Goal: Complete application form

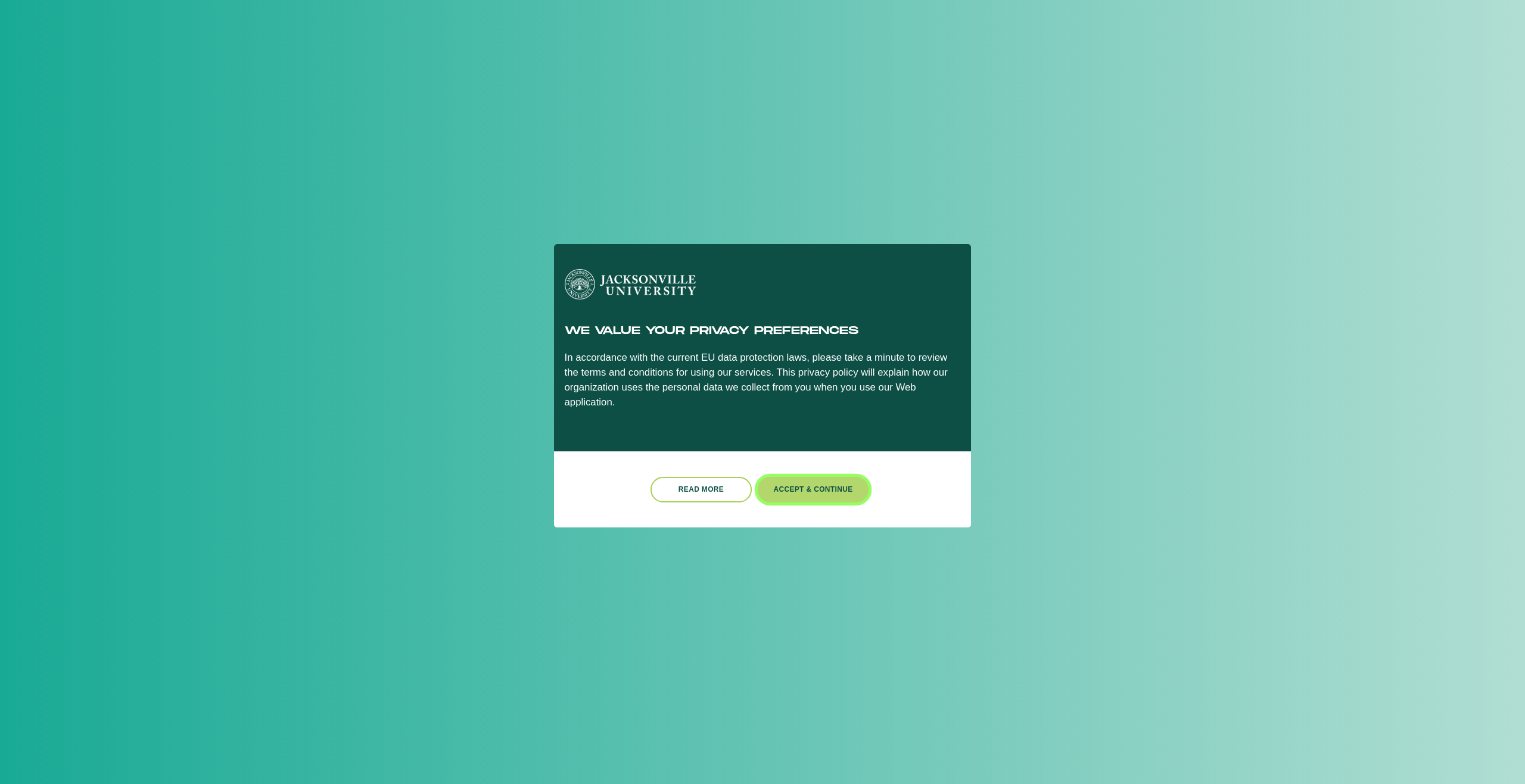
click at [792, 480] on button "Accept & Continue" at bounding box center [813, 489] width 111 height 26
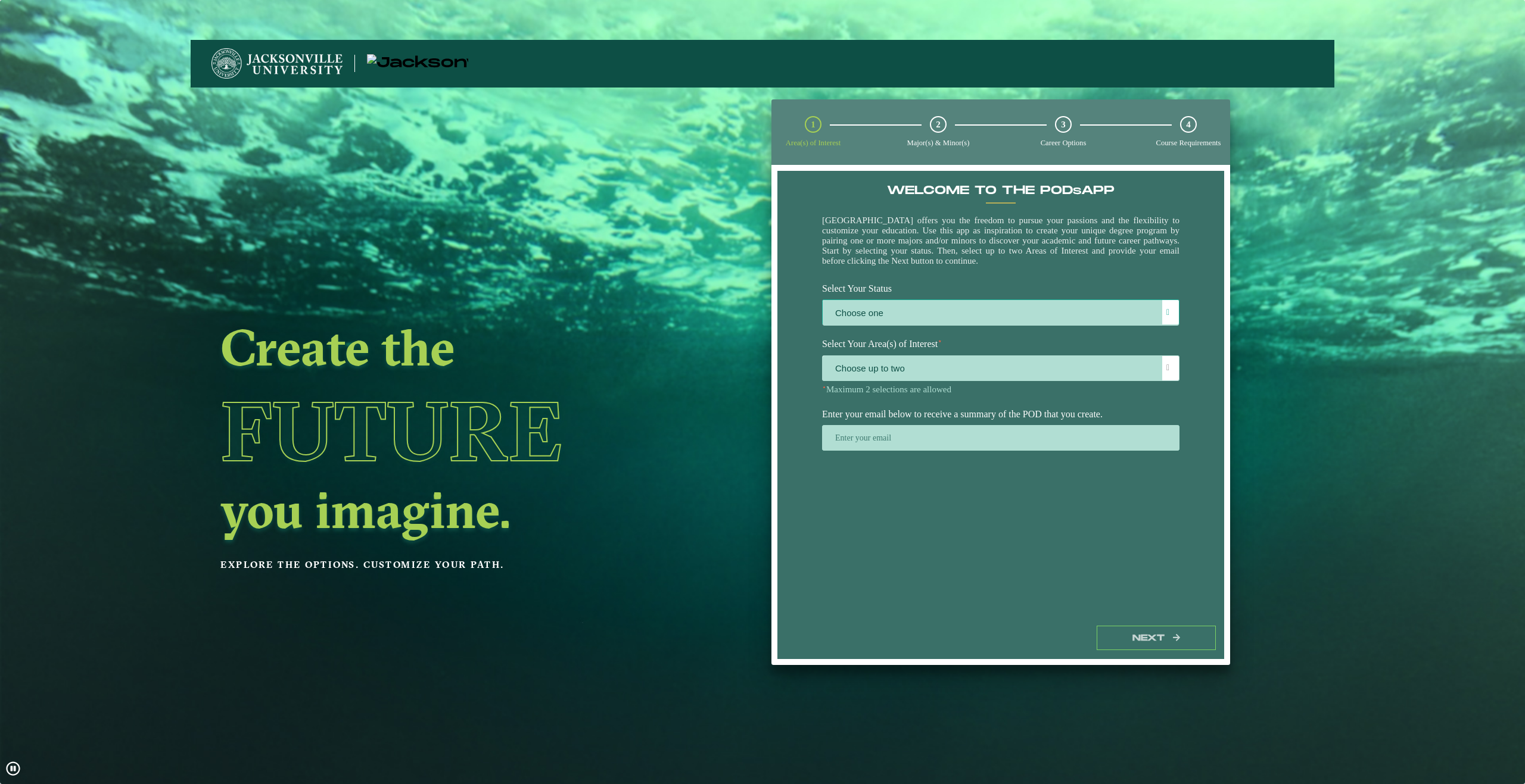
click at [879, 316] on label "Choose one" at bounding box center [1000, 313] width 356 height 26
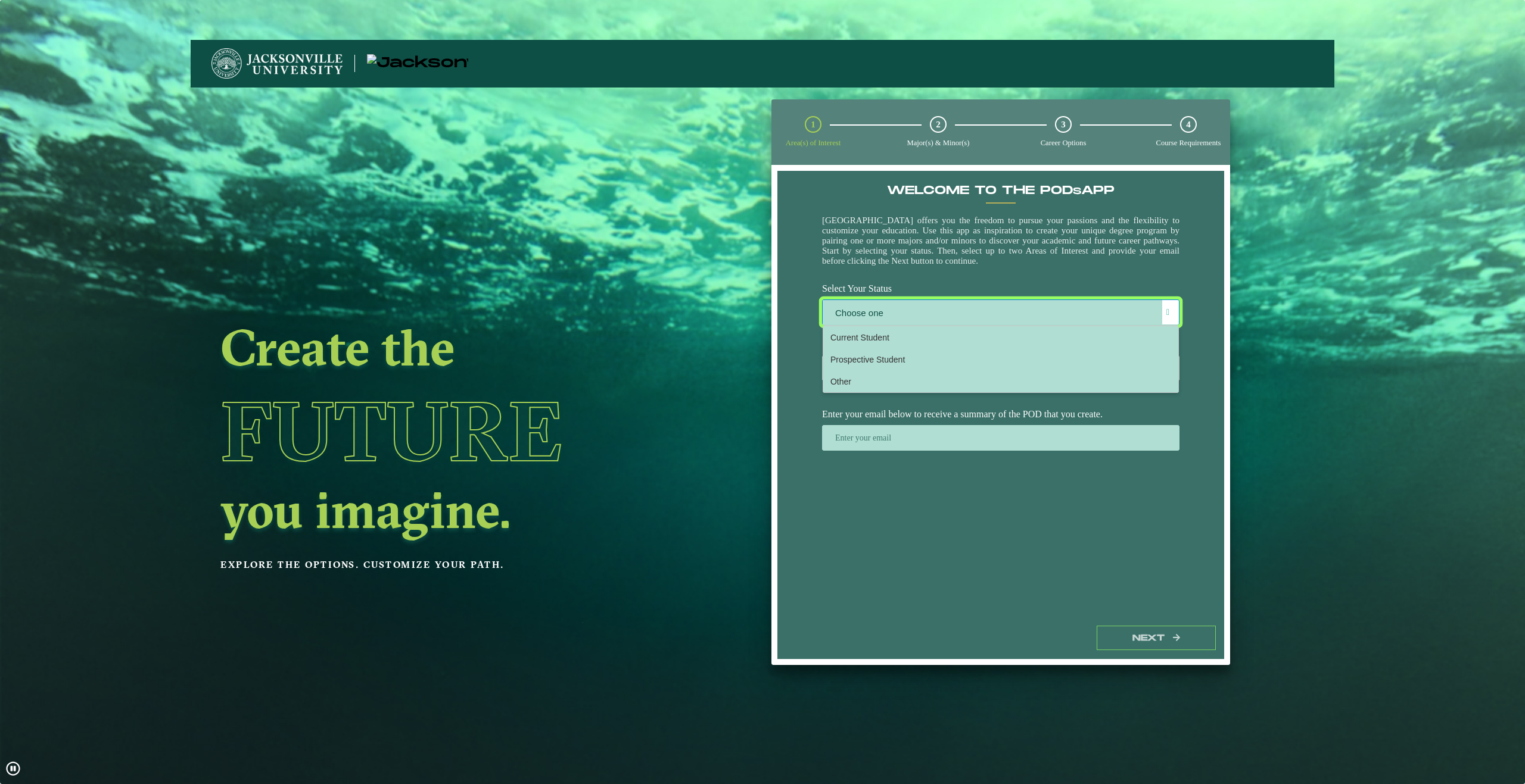
click at [809, 273] on div "Create the Future you imagine. Explore the options. Customize your path." at bounding box center [534, 480] width 686 height 784
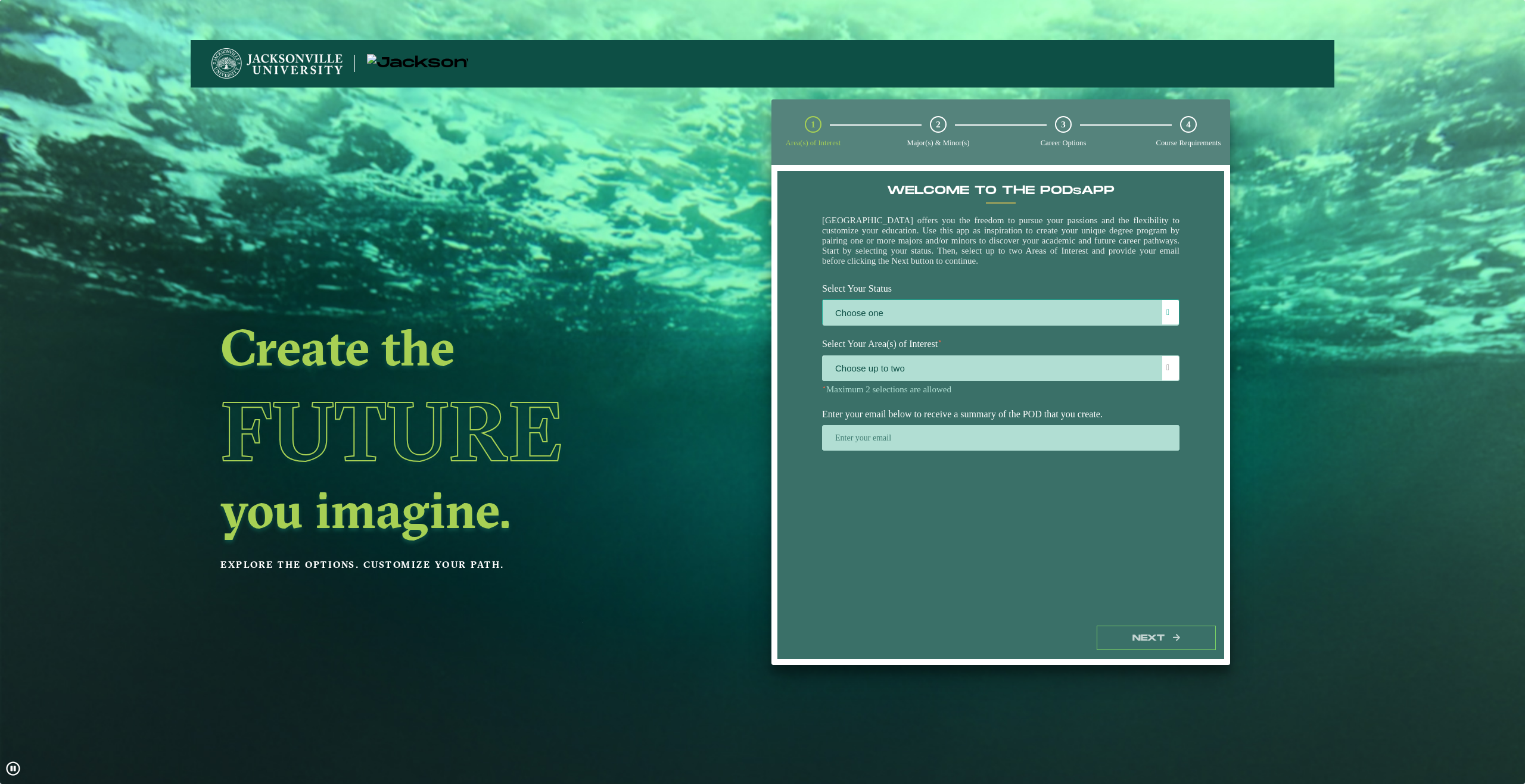
click at [891, 322] on label "Choose one" at bounding box center [1000, 313] width 356 height 26
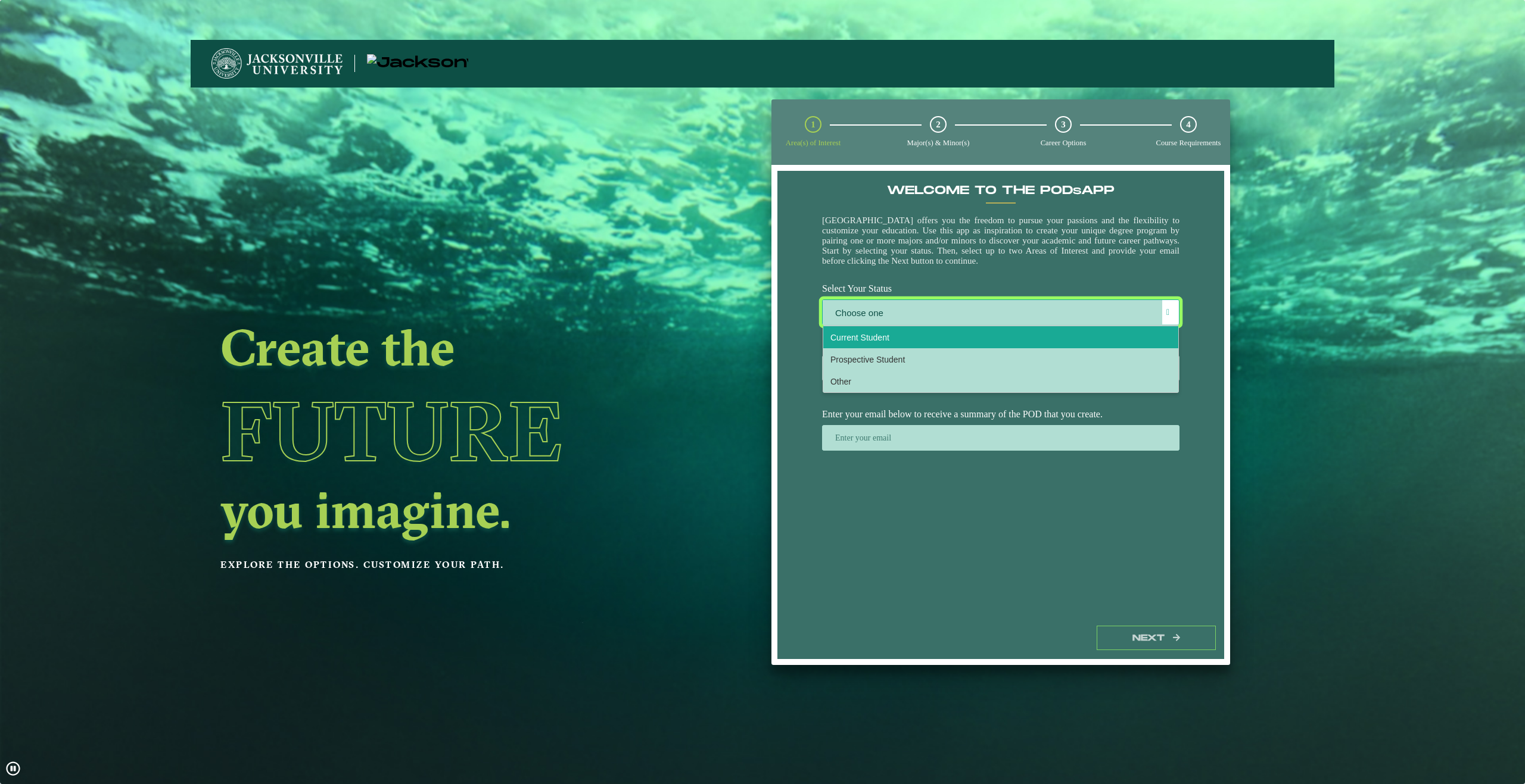
click at [860, 343] on span "Current Student" at bounding box center [860, 337] width 59 height 9
select select "[object Object]"
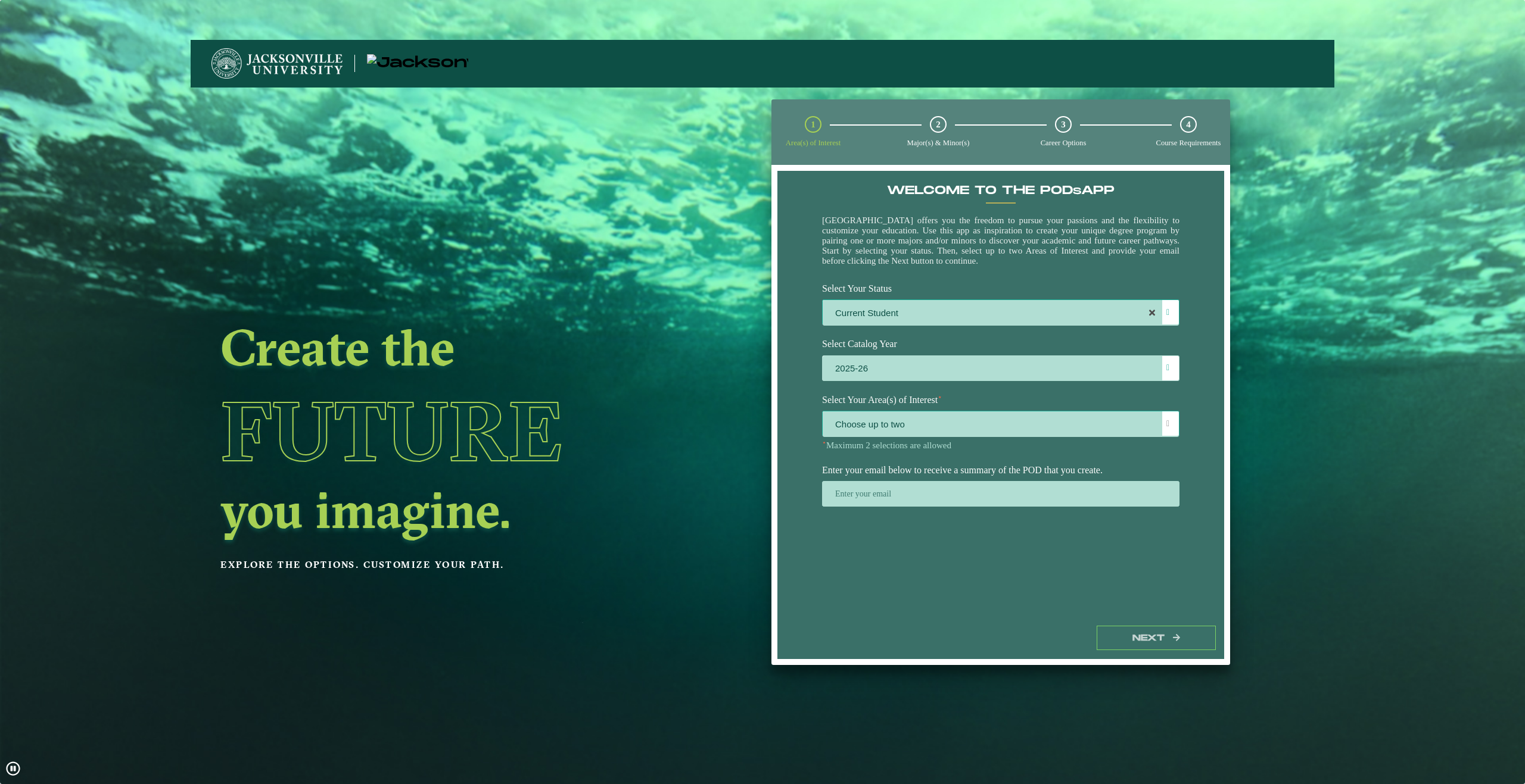
click at [892, 425] on span "Choose up to two" at bounding box center [1000, 424] width 356 height 26
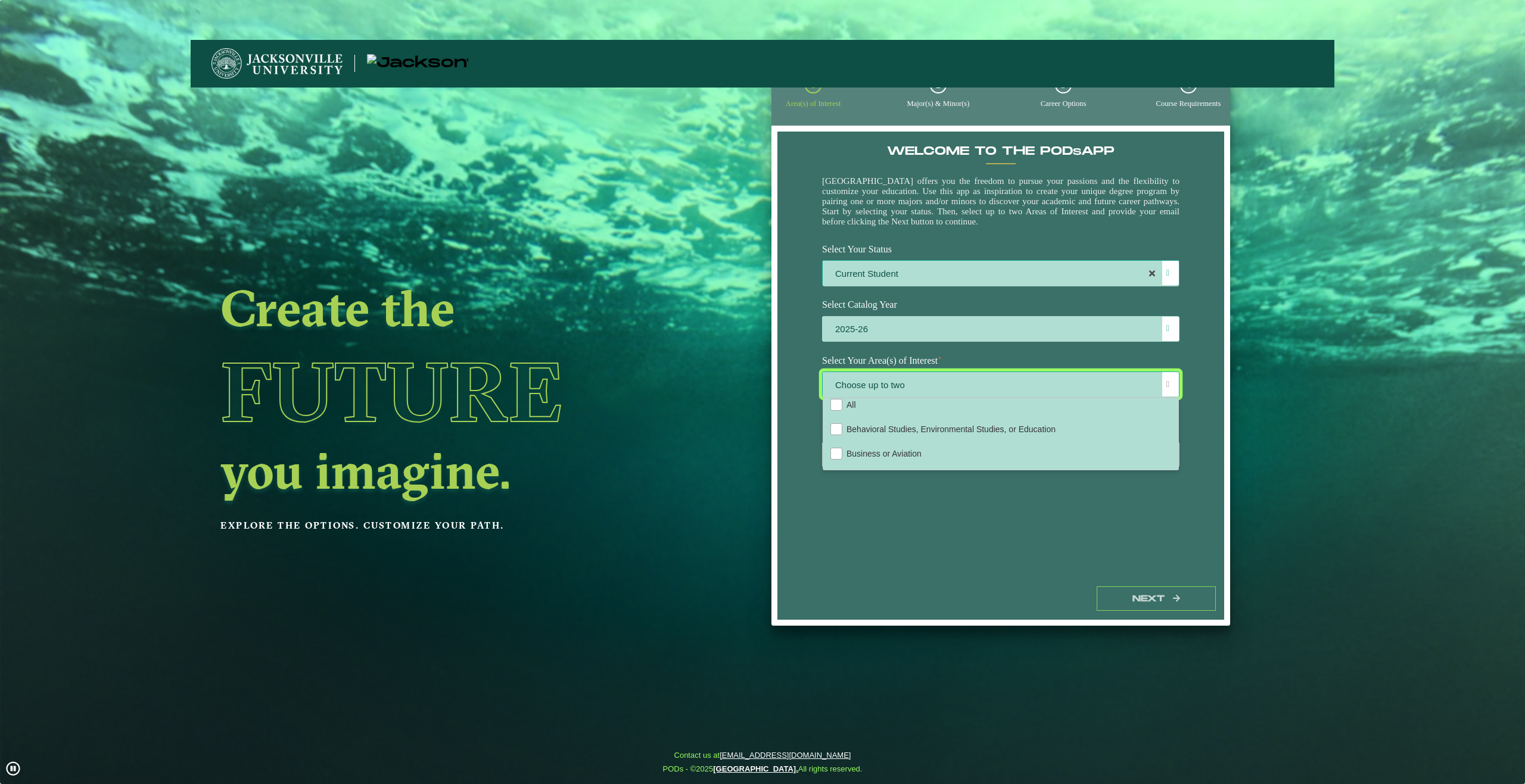
scroll to position [0, 0]
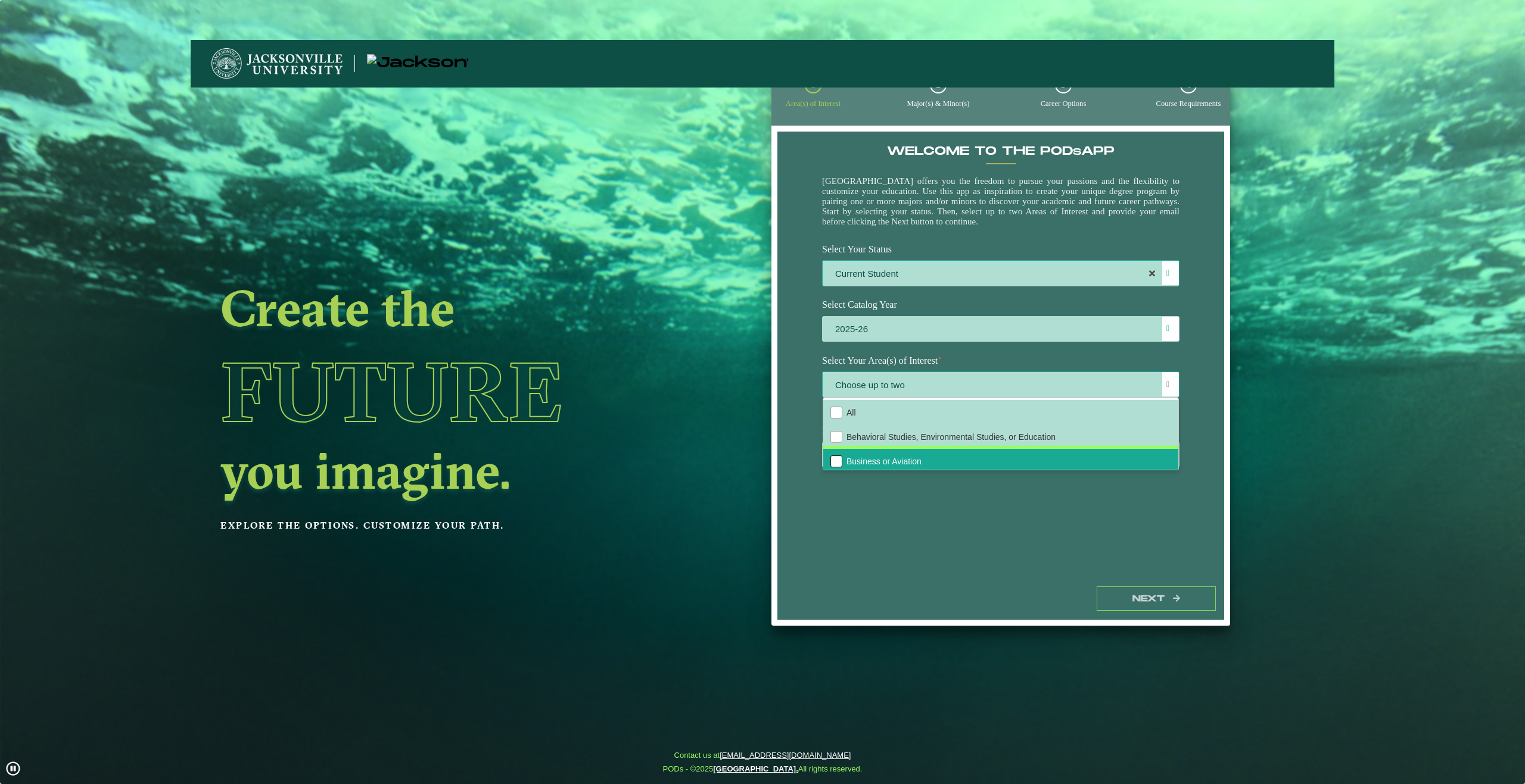
click at [831, 465] on div "Business or Aviation" at bounding box center [836, 461] width 12 height 12
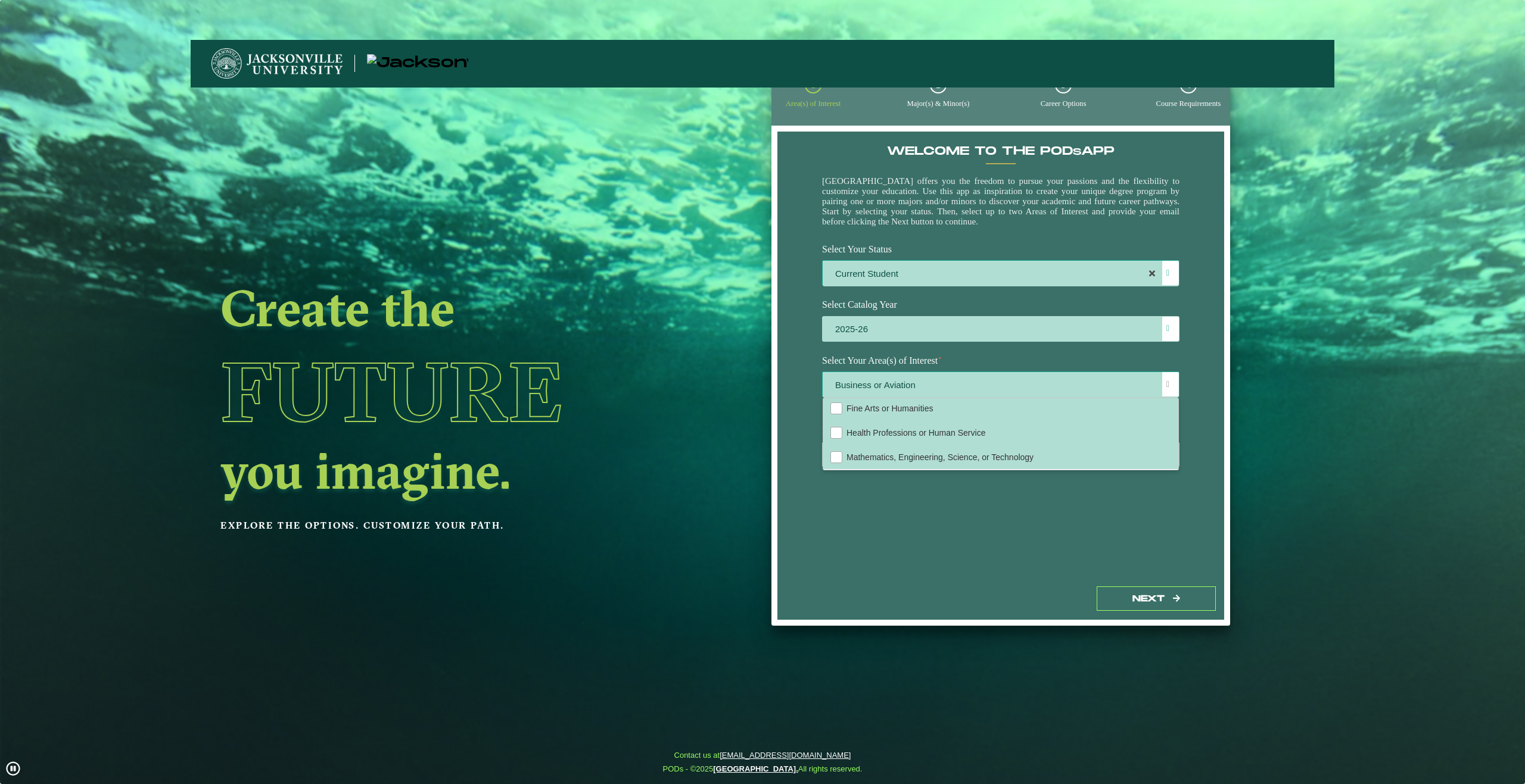
scroll to position [81, 0]
click at [899, 539] on div "Welcome to the POD s app [GEOGRAPHIC_DATA] offers you the freedom to pursue you…" at bounding box center [1001, 355] width 446 height 447
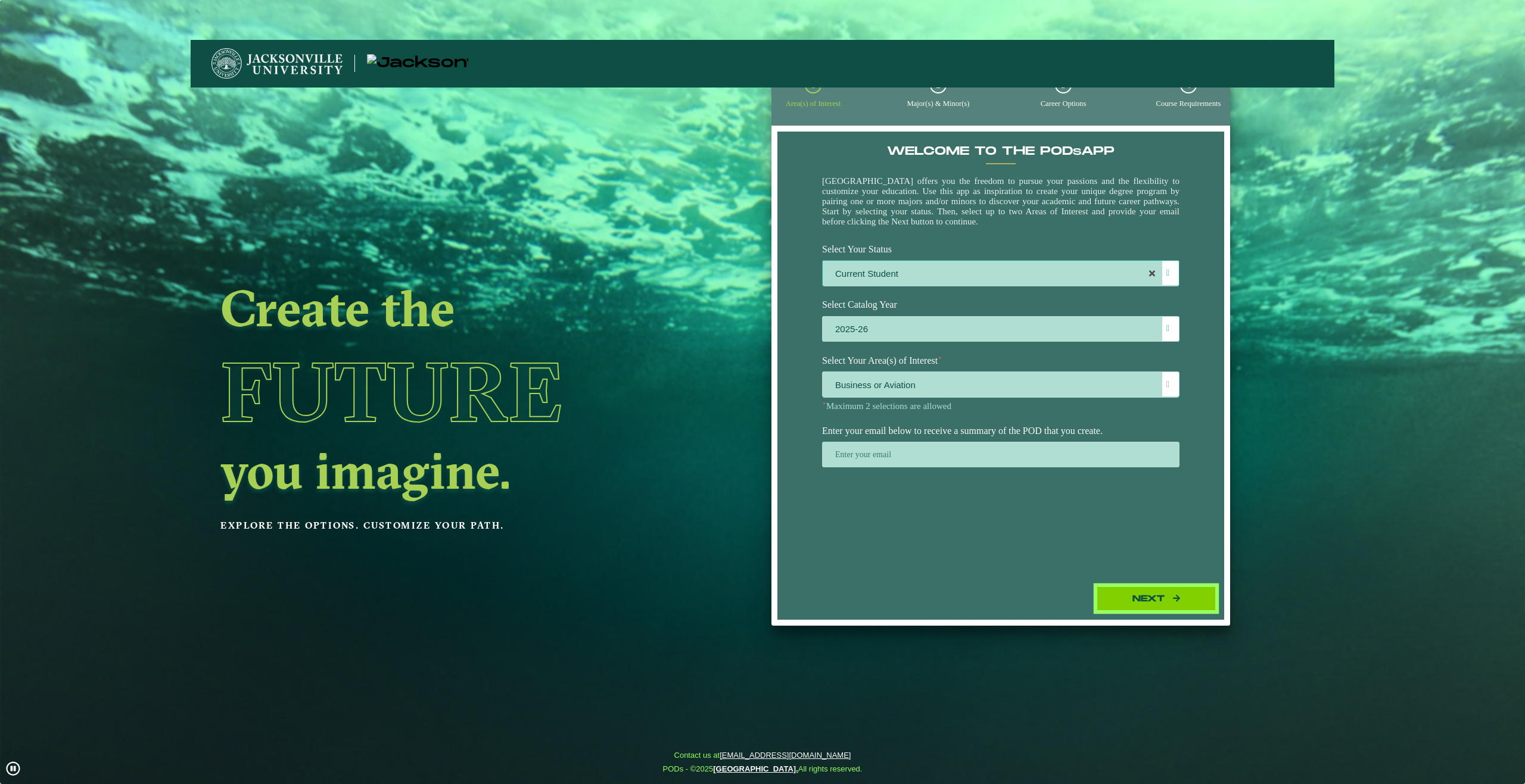
click at [1147, 598] on button "Next" at bounding box center [1156, 598] width 119 height 24
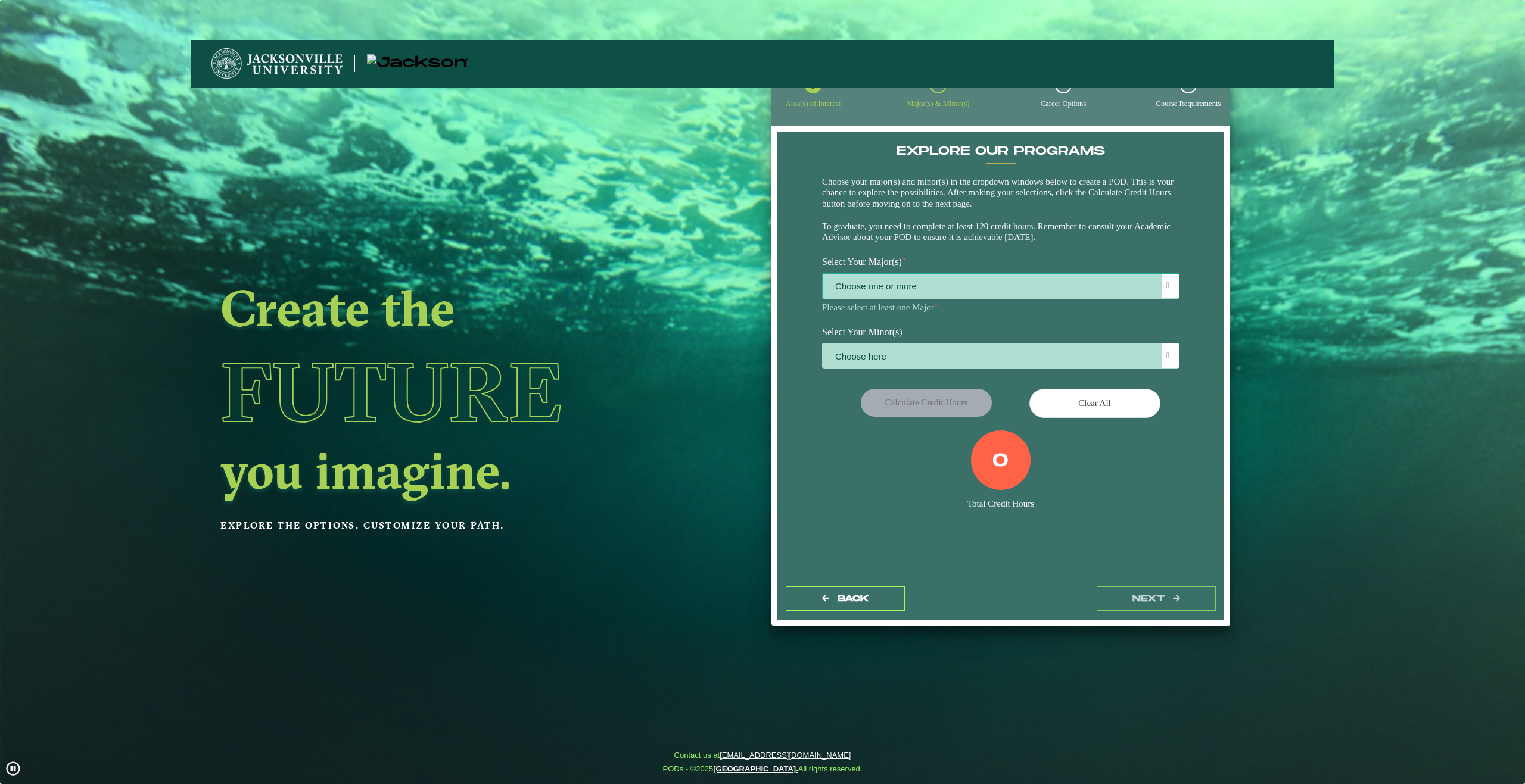
click at [908, 280] on span "Choose one or more" at bounding box center [1000, 286] width 356 height 26
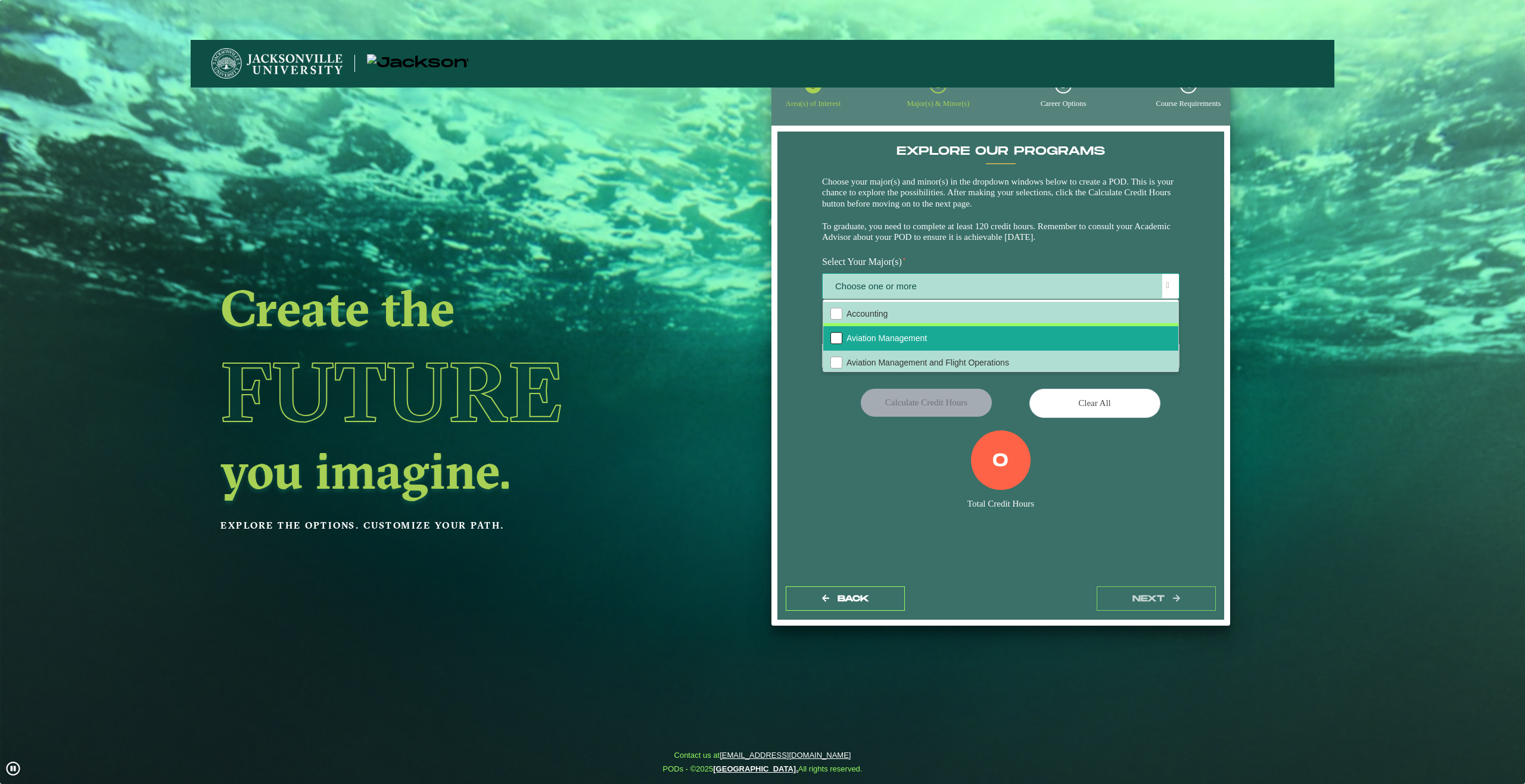
click at [837, 338] on div "Aviation Management" at bounding box center [836, 338] width 12 height 12
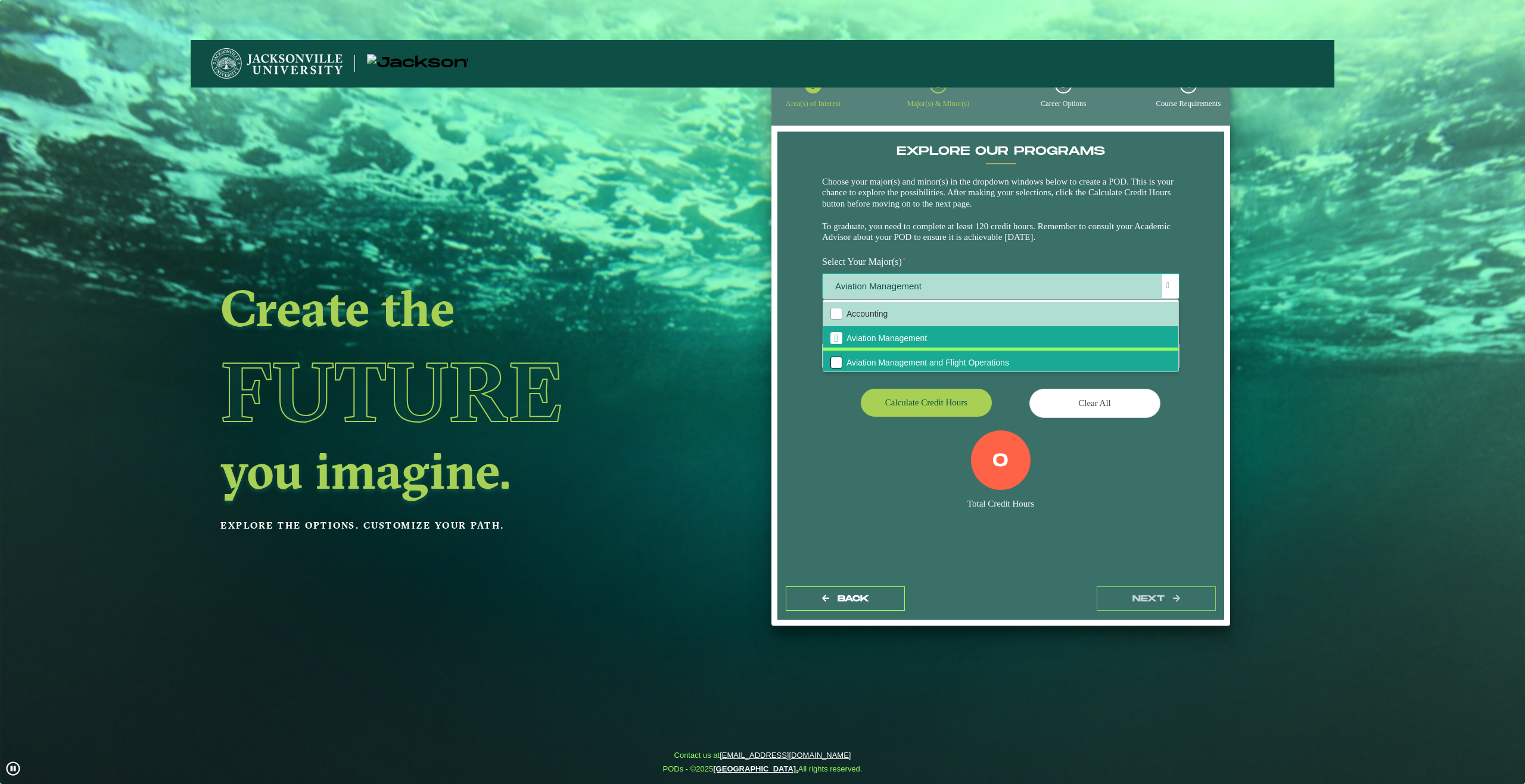
click at [831, 362] on div "Aviation Management and Flight Operations" at bounding box center [836, 363] width 12 height 12
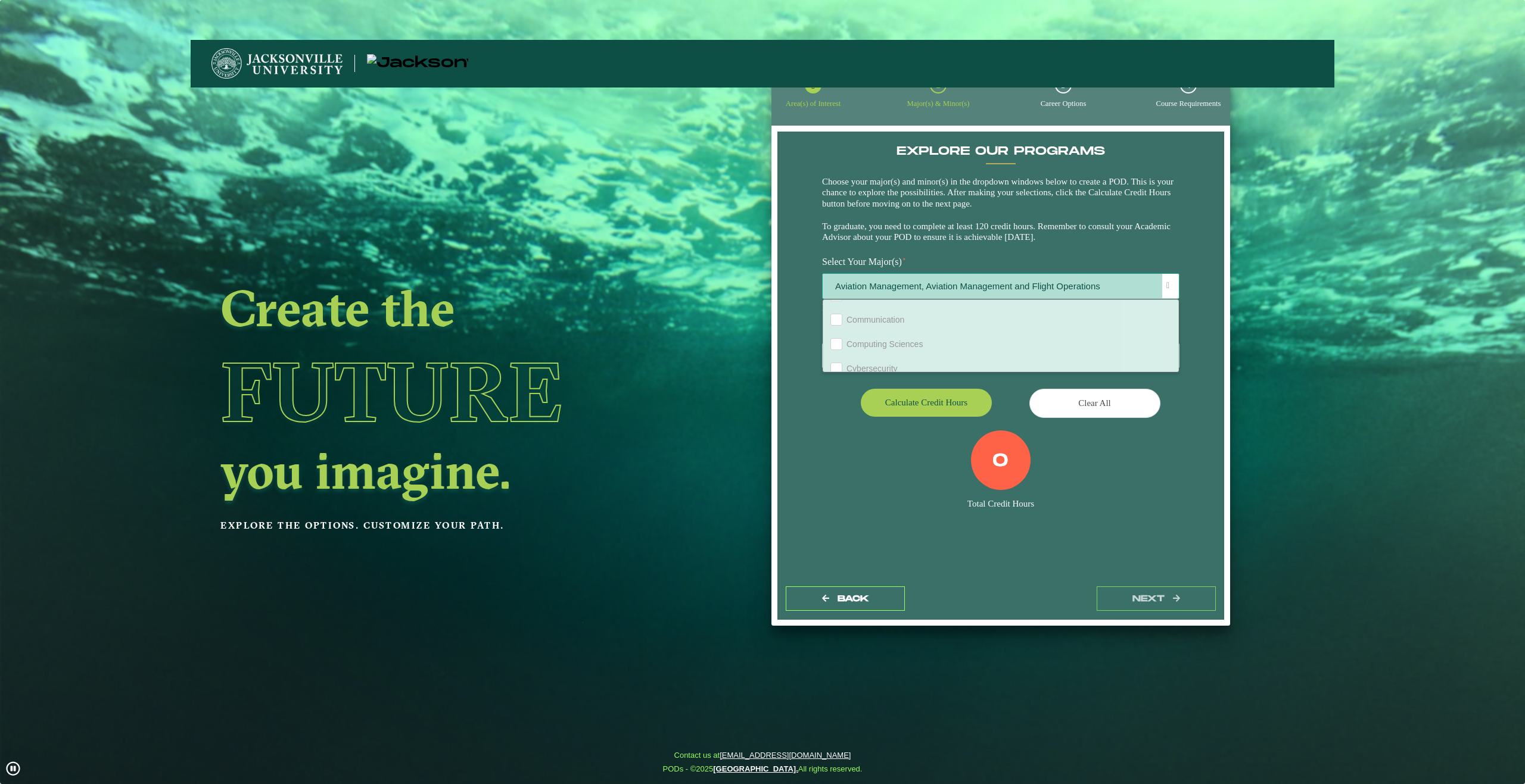
scroll to position [596, 0]
click at [824, 462] on h2 "you imagine." at bounding box center [534, 471] width 626 height 50
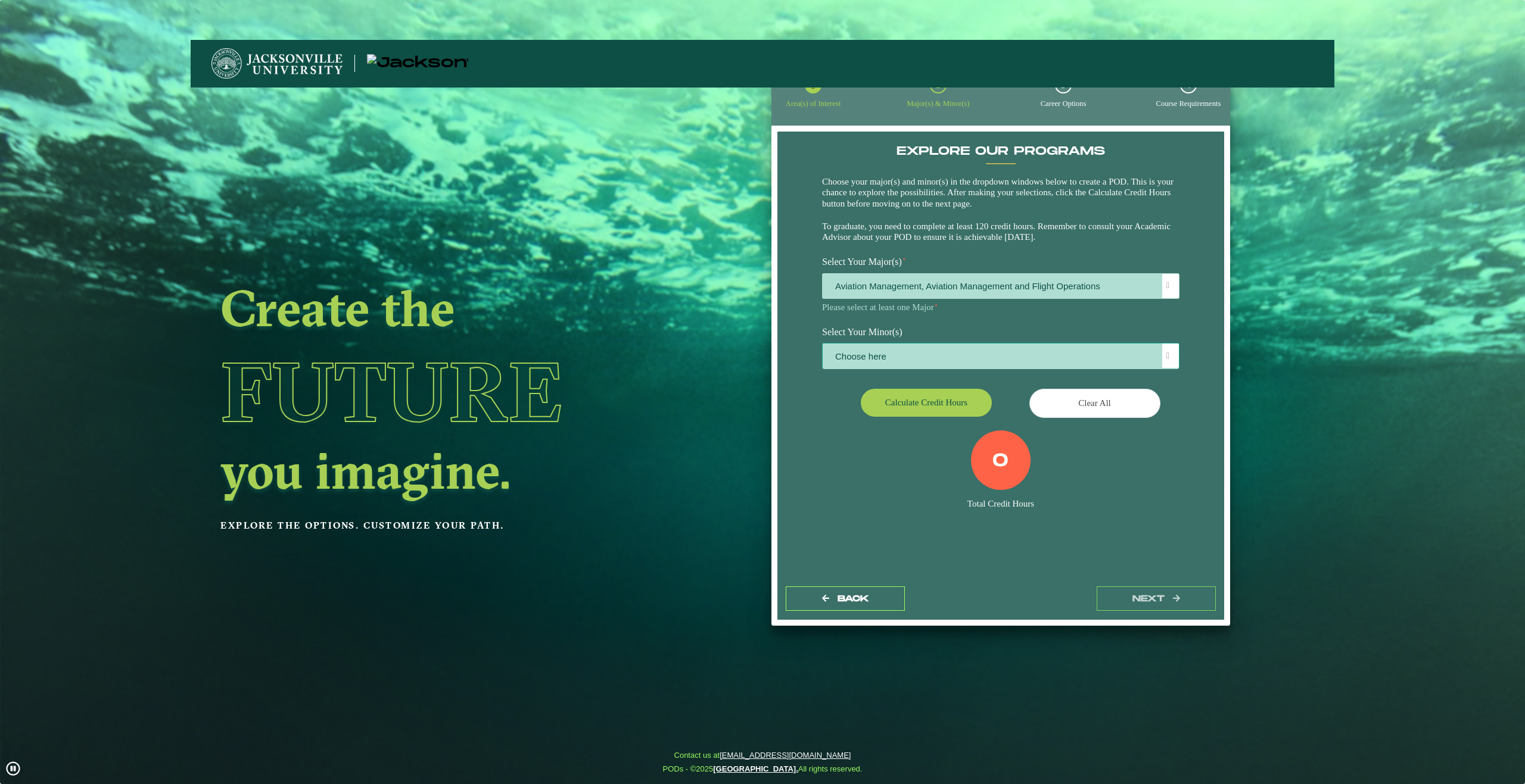
click at [892, 360] on span "Choose here" at bounding box center [1000, 356] width 356 height 26
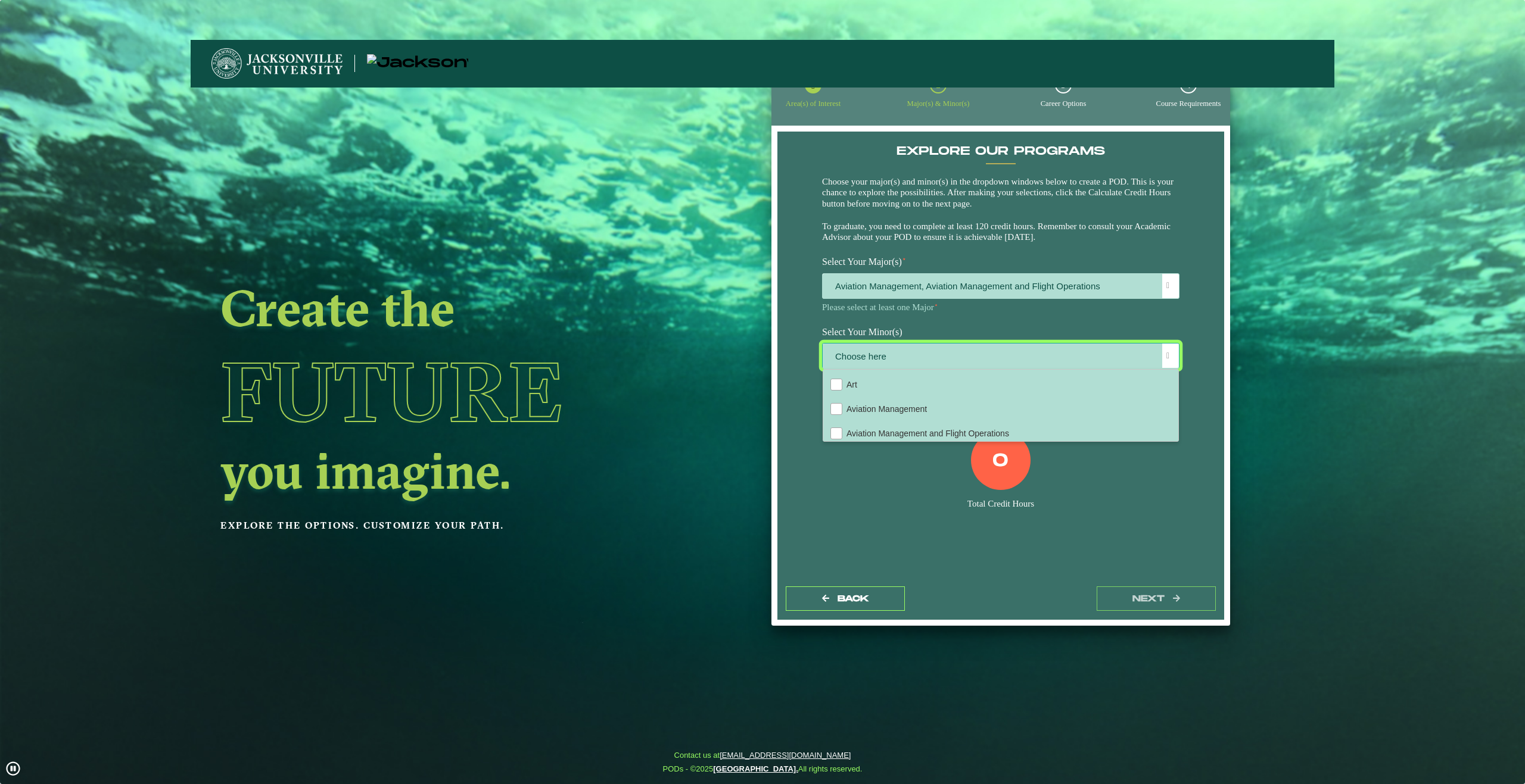
scroll to position [100, 0]
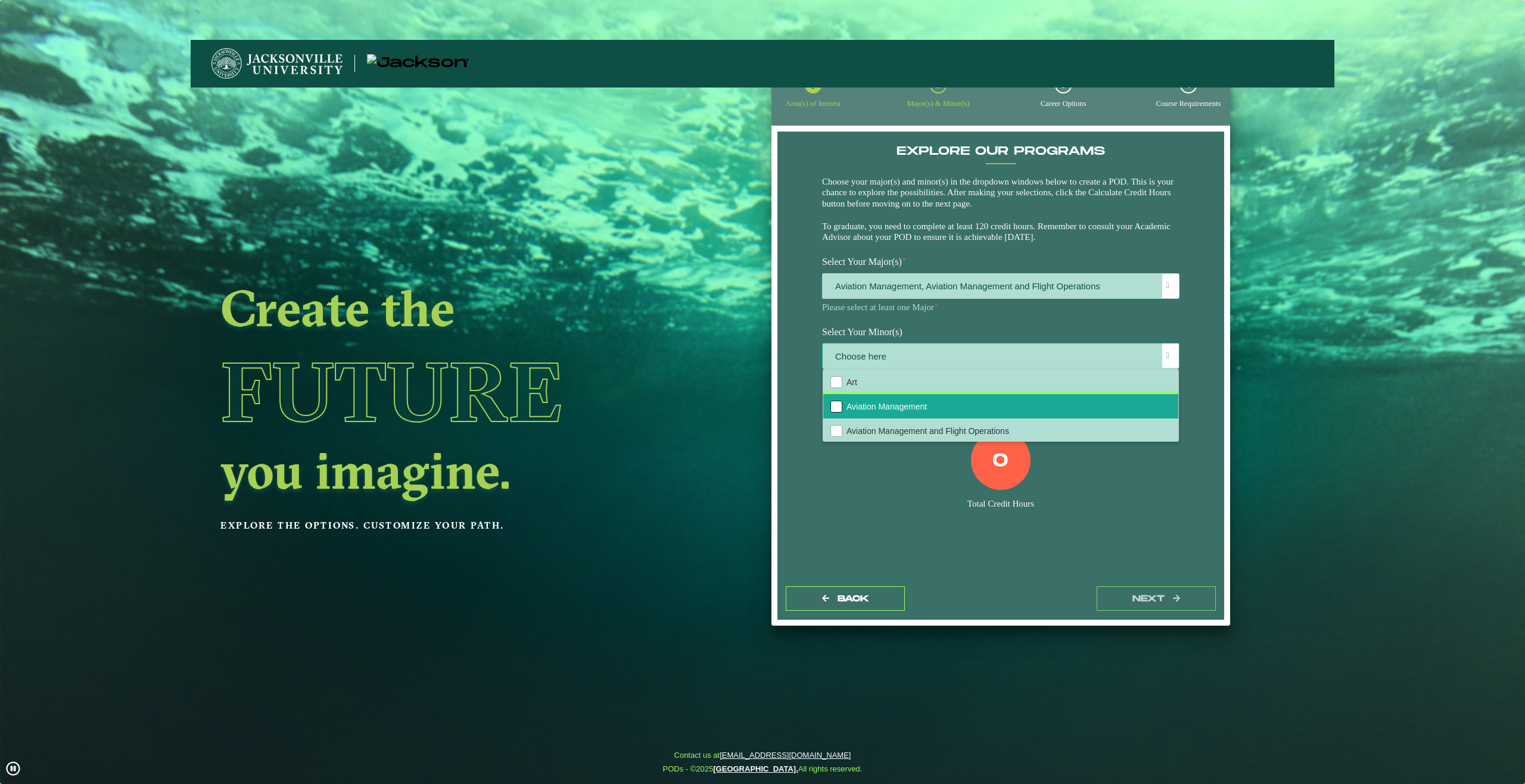
click at [832, 407] on div "Aviation Management" at bounding box center [836, 407] width 12 height 12
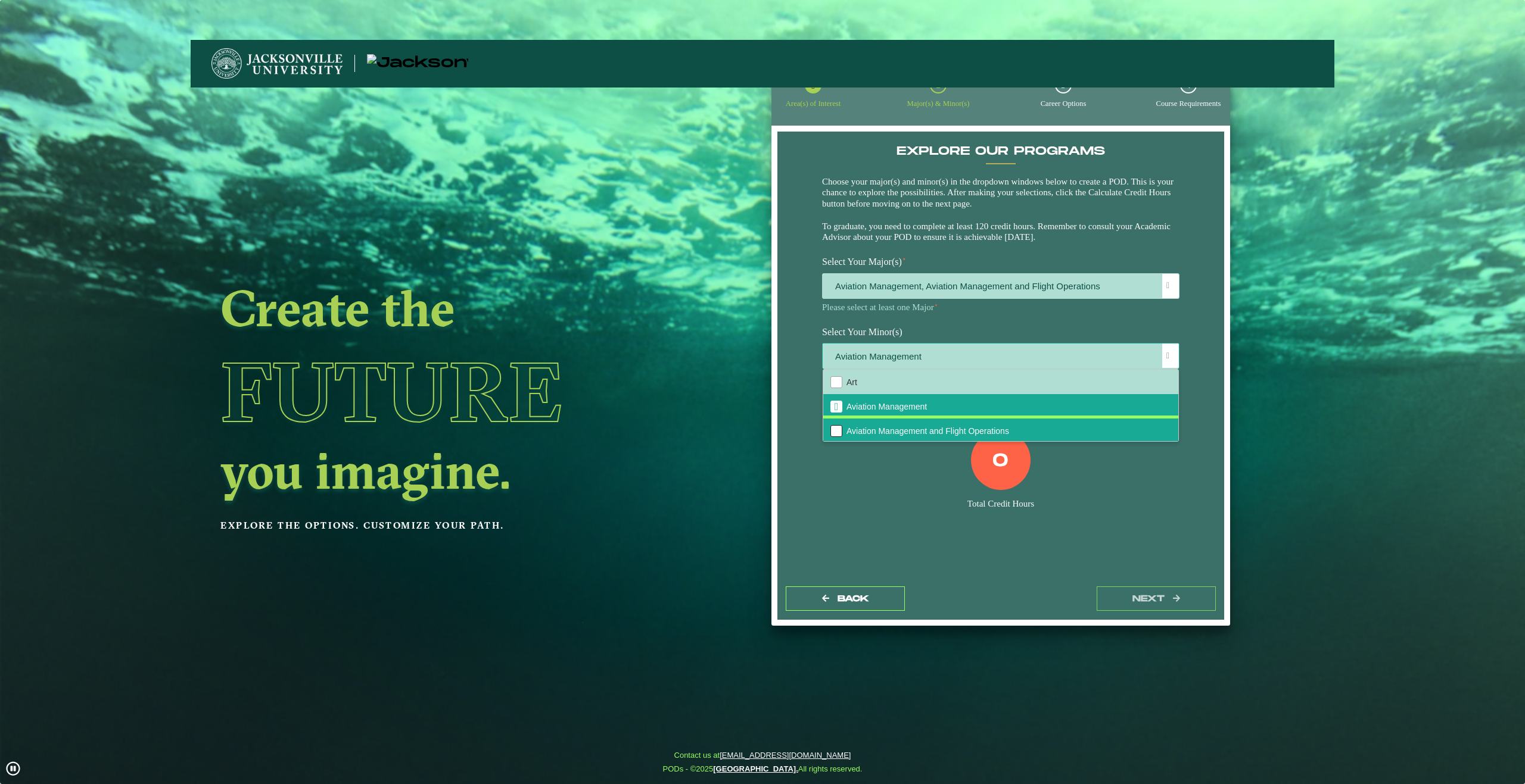
click at [836, 430] on div "Aviation Management and Flight Operations" at bounding box center [836, 431] width 12 height 12
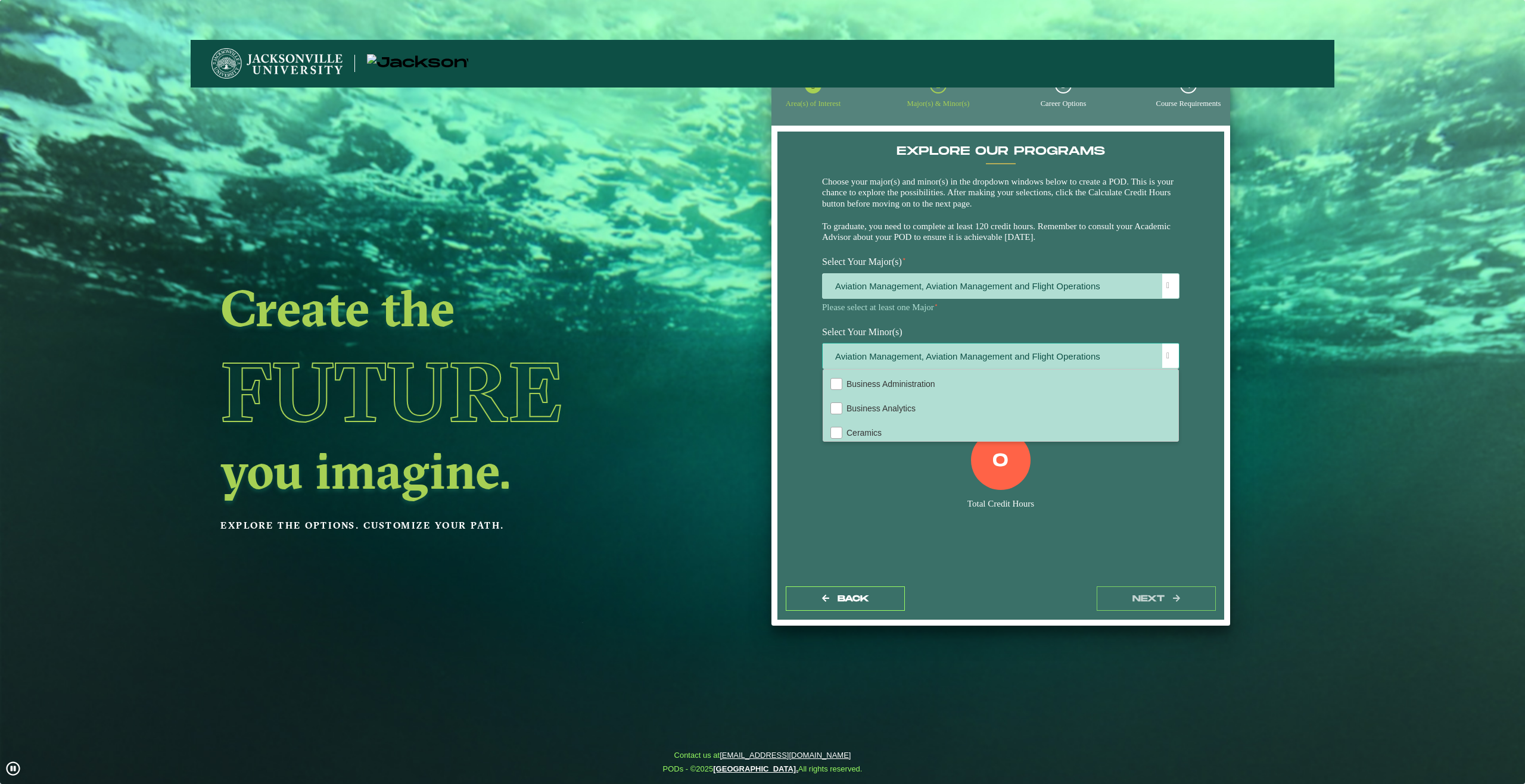
scroll to position [198, 0]
click at [868, 509] on div "Create the Future you imagine. Explore the options. Customize your path." at bounding box center [534, 440] width 686 height 784
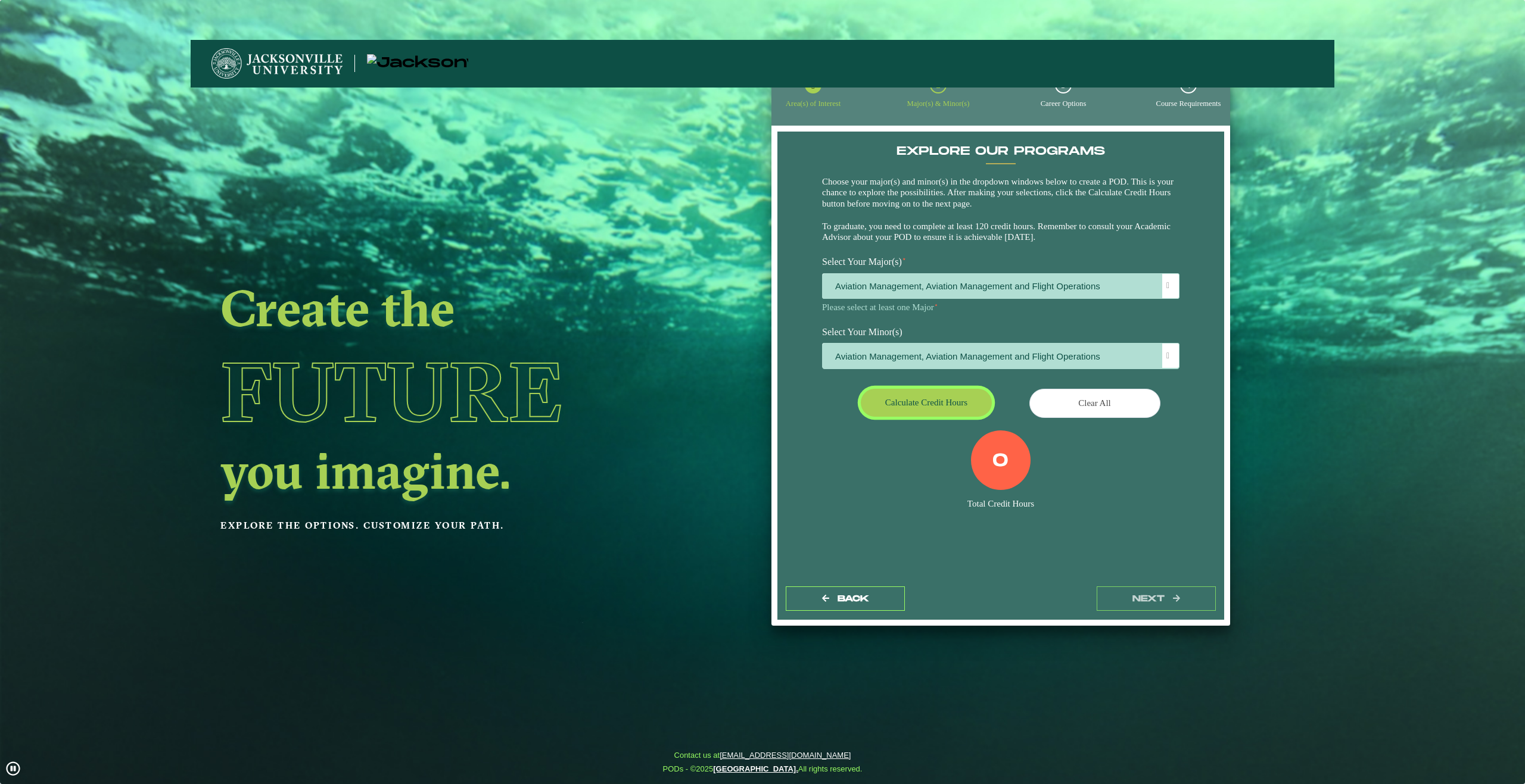
click at [930, 402] on button "Calculate credit hours" at bounding box center [926, 403] width 131 height 28
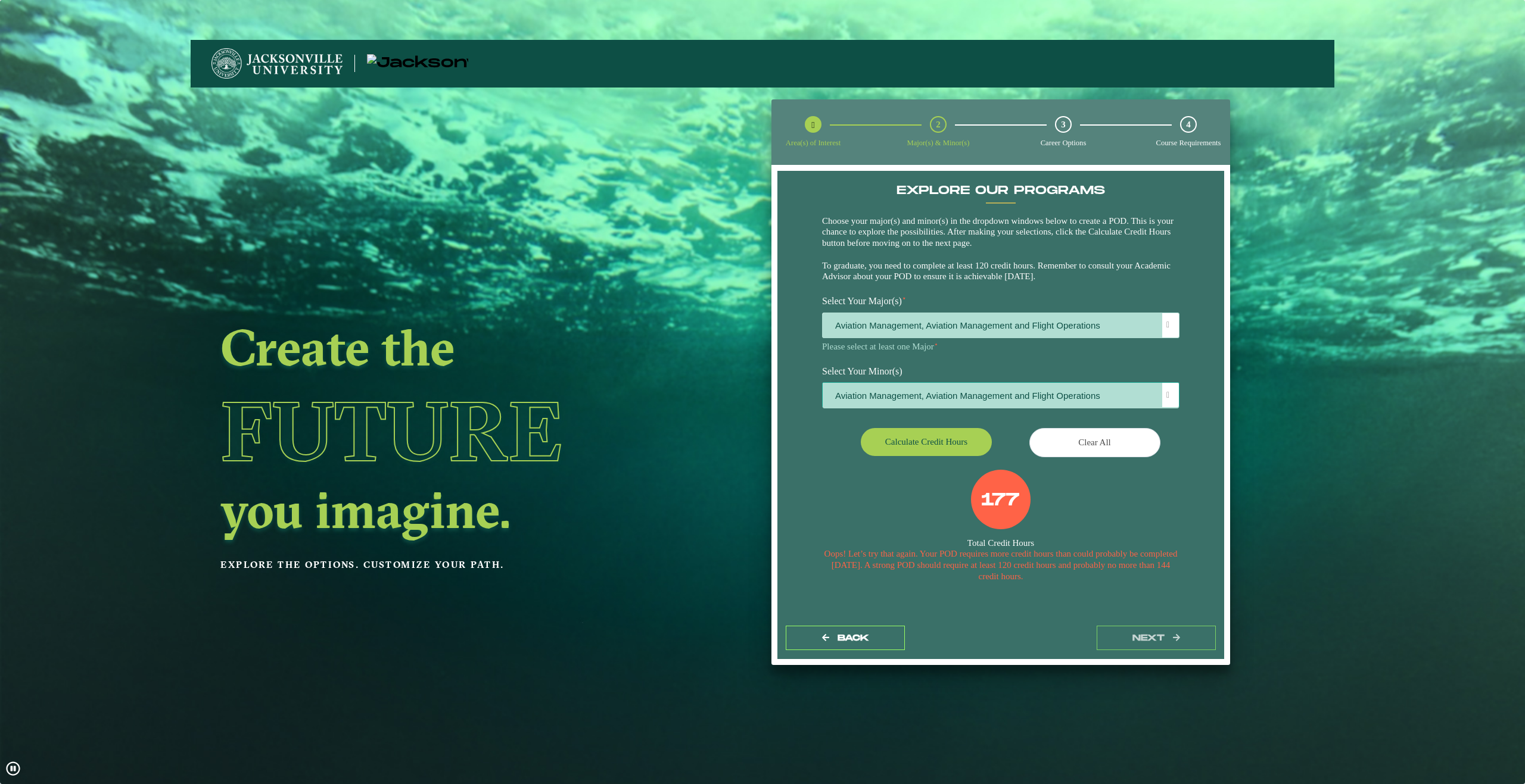
click at [943, 395] on span "Aviation Management, Aviation Management and Flight Operations" at bounding box center [1000, 396] width 356 height 26
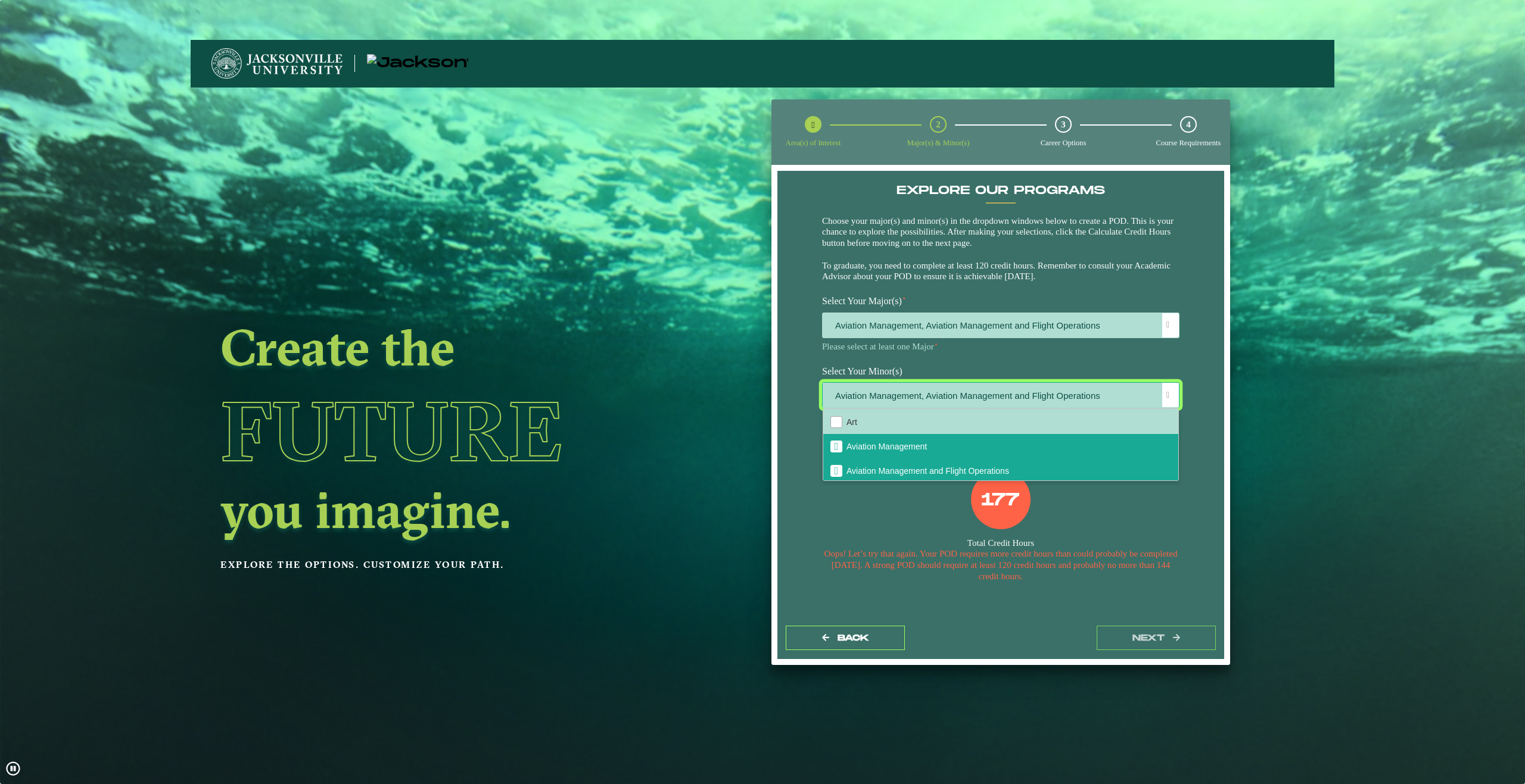
scroll to position [100, 0]
click at [835, 471] on span "Aviation Management and Flight Operations" at bounding box center [836, 470] width 4 height 11
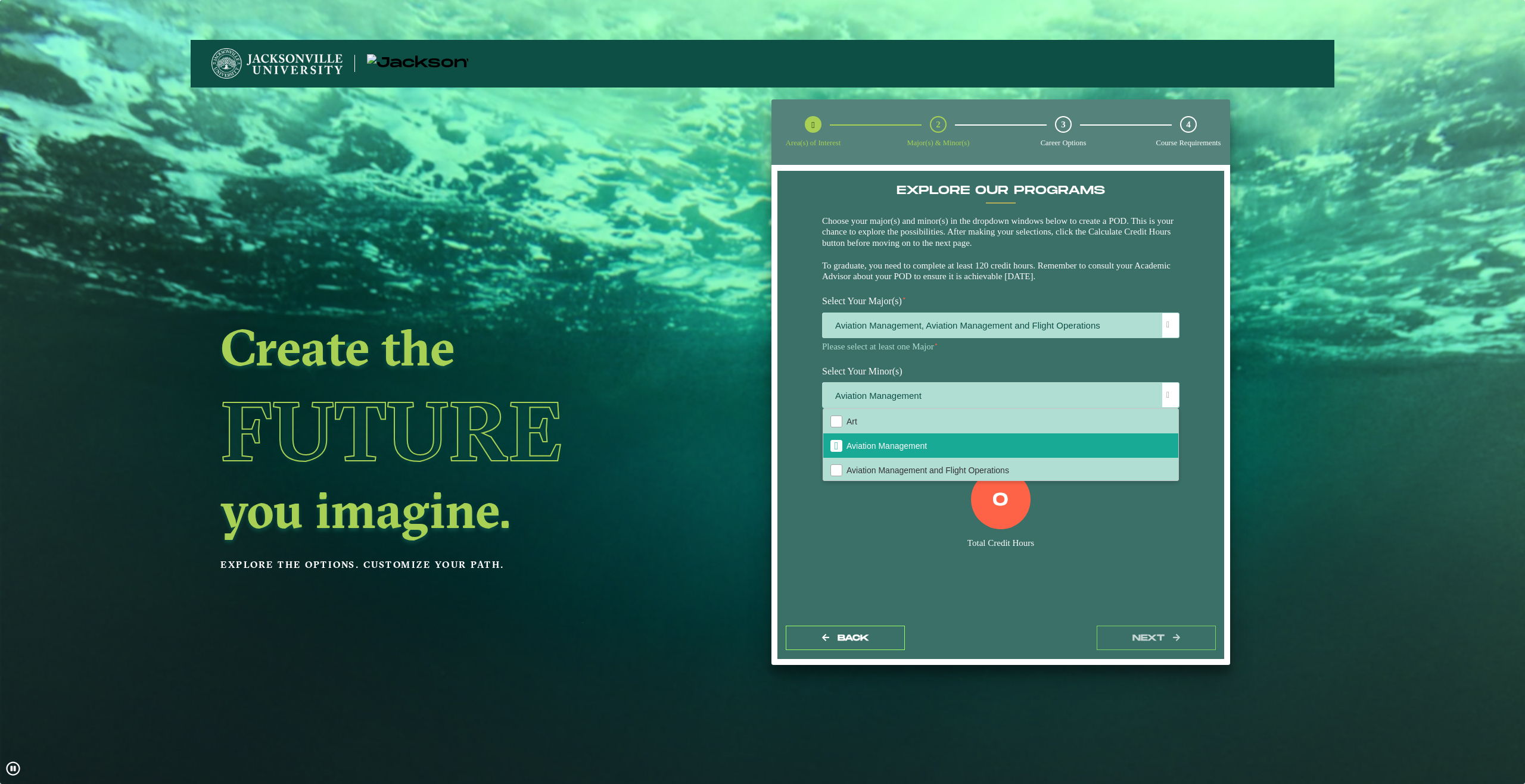
click at [1039, 564] on div at bounding box center [1001, 564] width 358 height 8
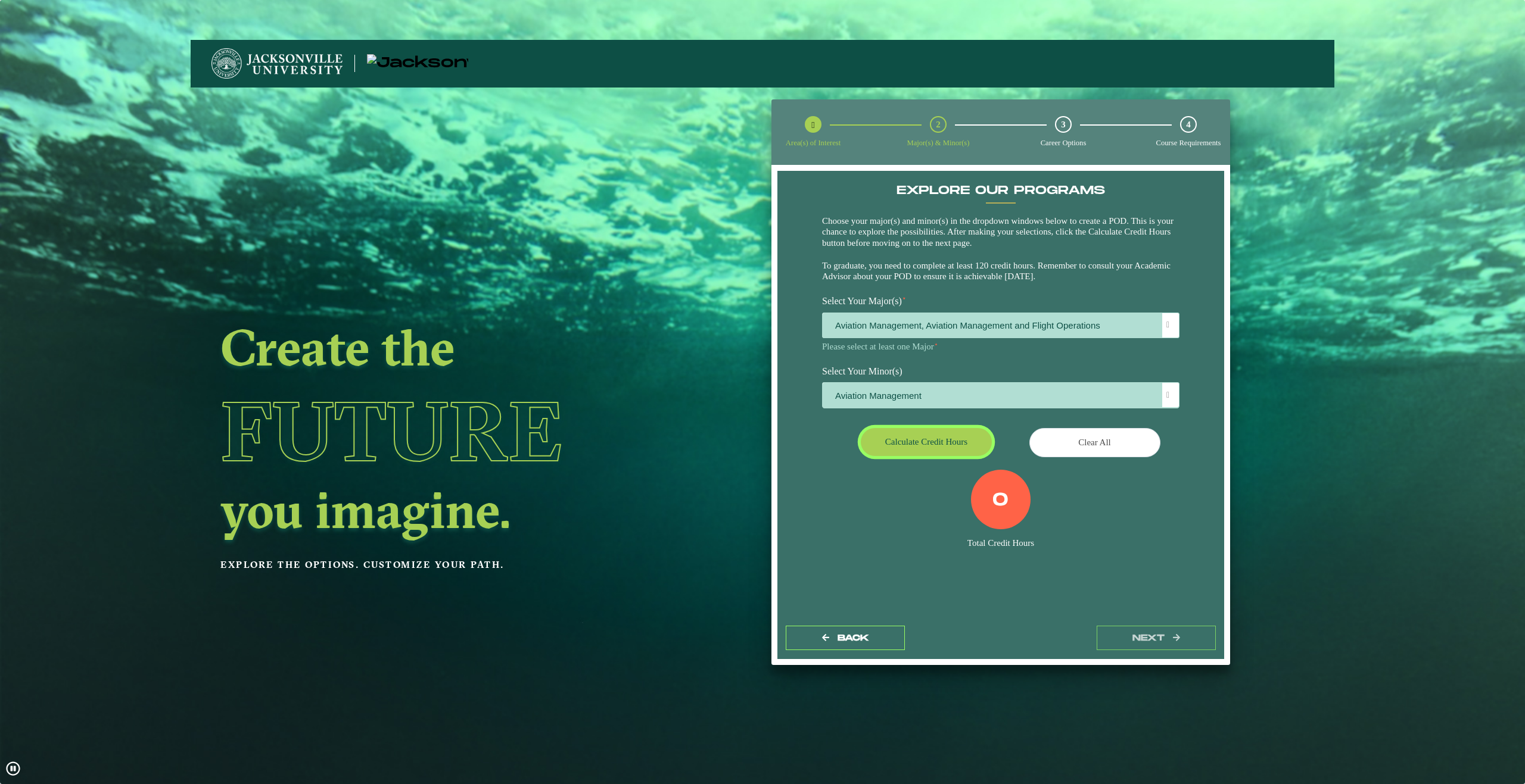
click at [931, 448] on button "Calculate credit hours" at bounding box center [926, 442] width 131 height 28
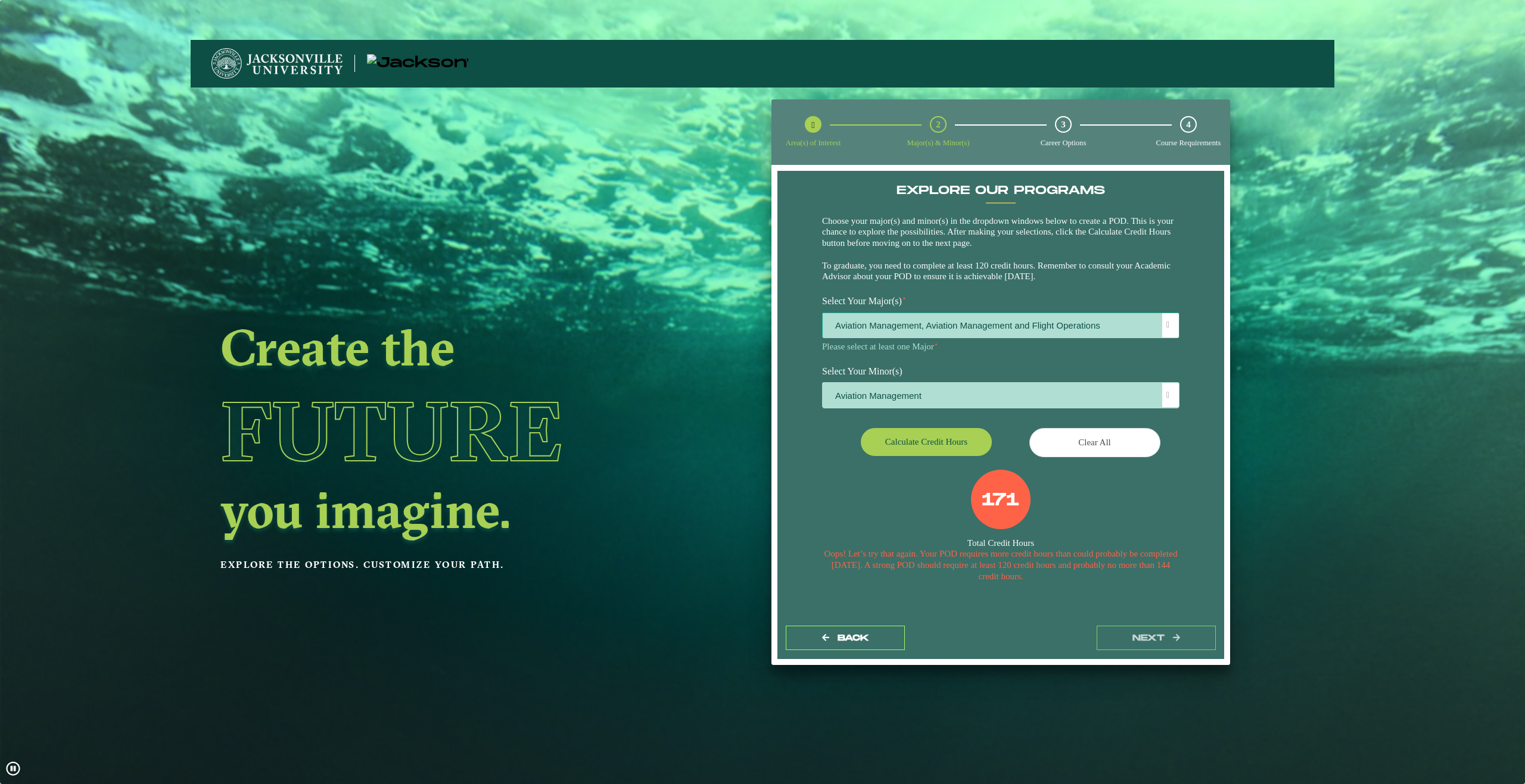
click at [940, 324] on span "Aviation Management, Aviation Management and Flight Operations" at bounding box center [1000, 326] width 356 height 26
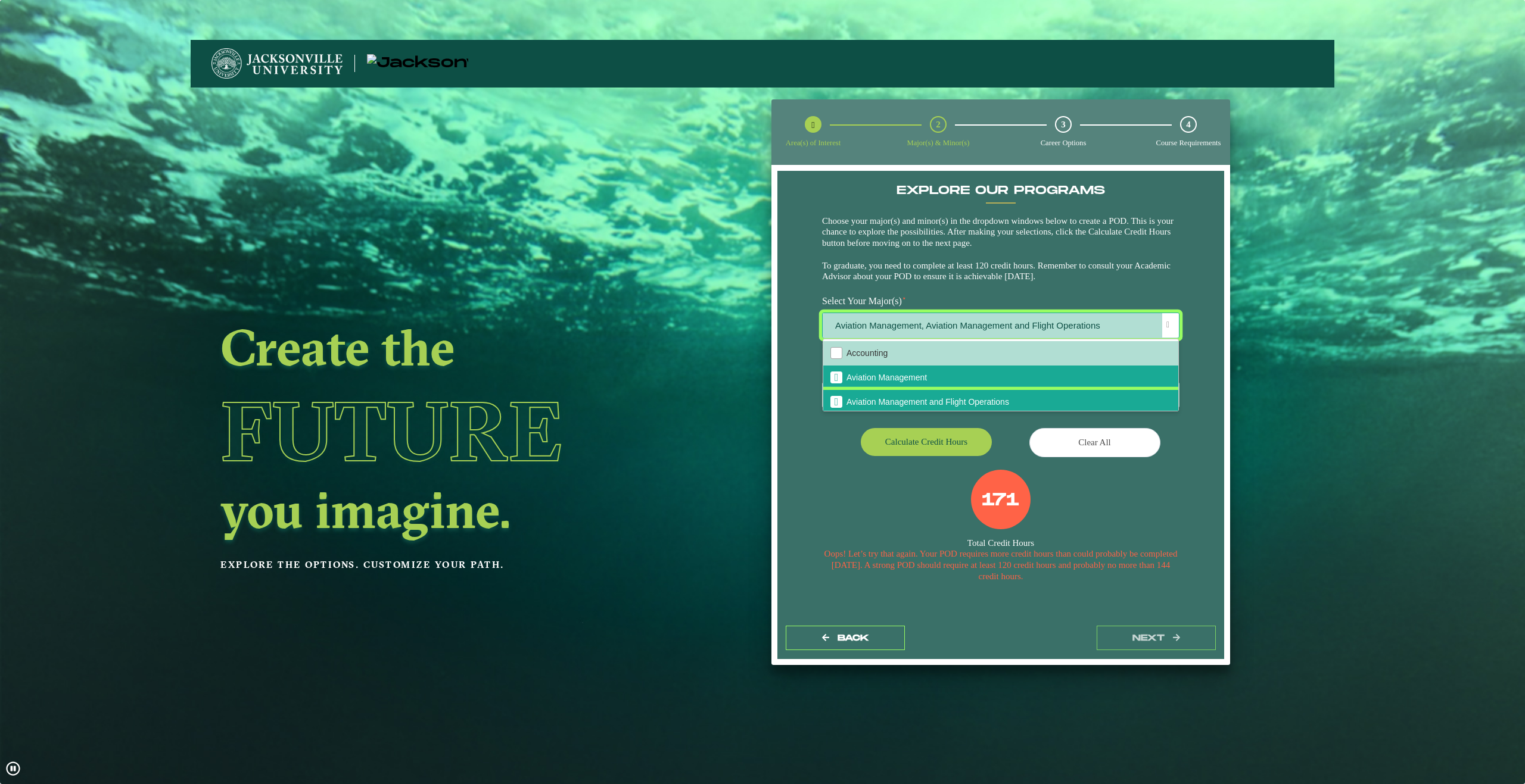
click at [835, 401] on span "Aviation Management and Flight Operations" at bounding box center [836, 402] width 4 height 11
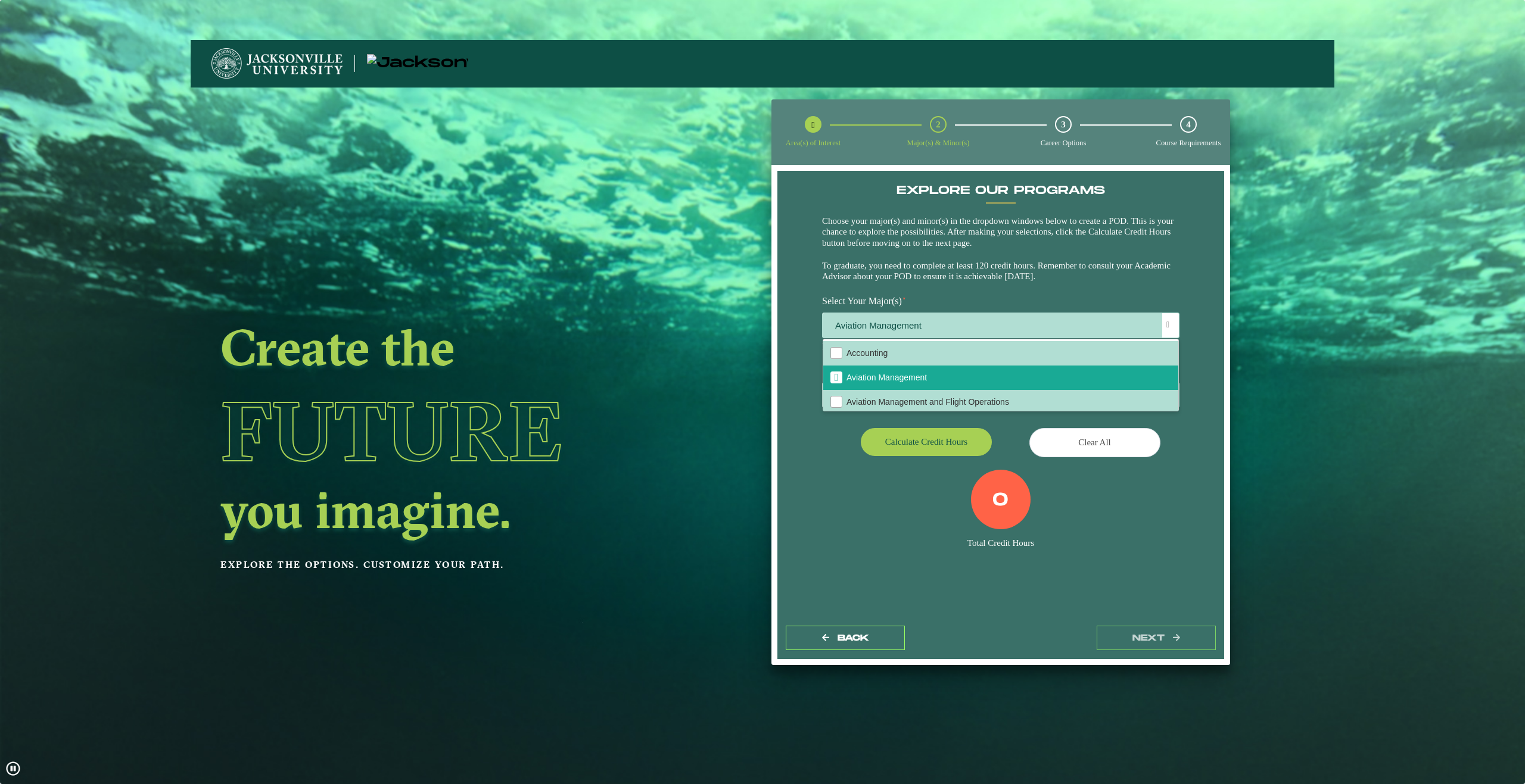
click at [1018, 582] on div "EXPLORE OUR PROGRAMS Choose your major(s) and minor(s) in the dropdown windows …" at bounding box center [1001, 394] width 446 height 447
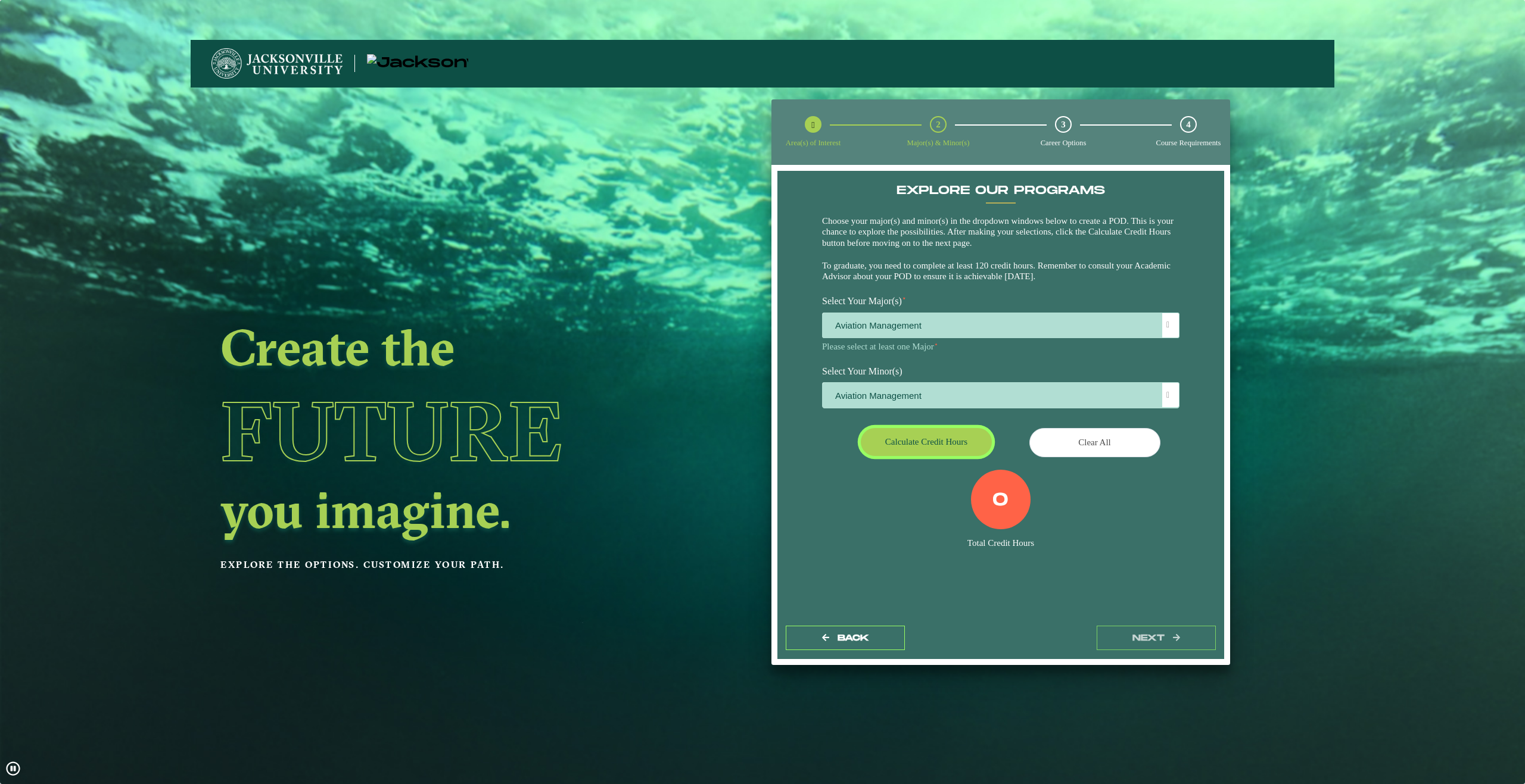
click at [928, 440] on button "Calculate credit hours" at bounding box center [926, 442] width 131 height 28
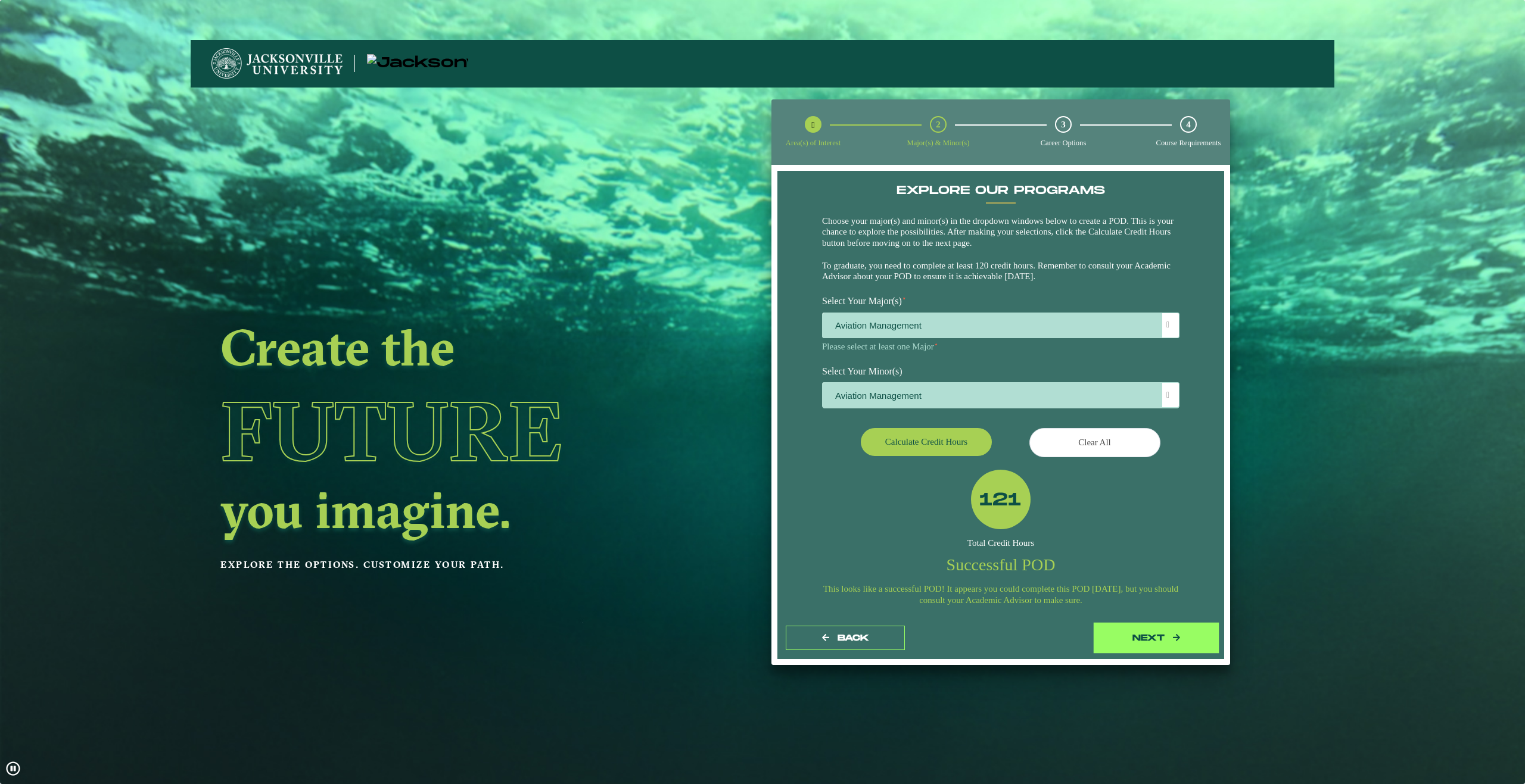
click at [1144, 635] on button "next" at bounding box center [1156, 637] width 119 height 24
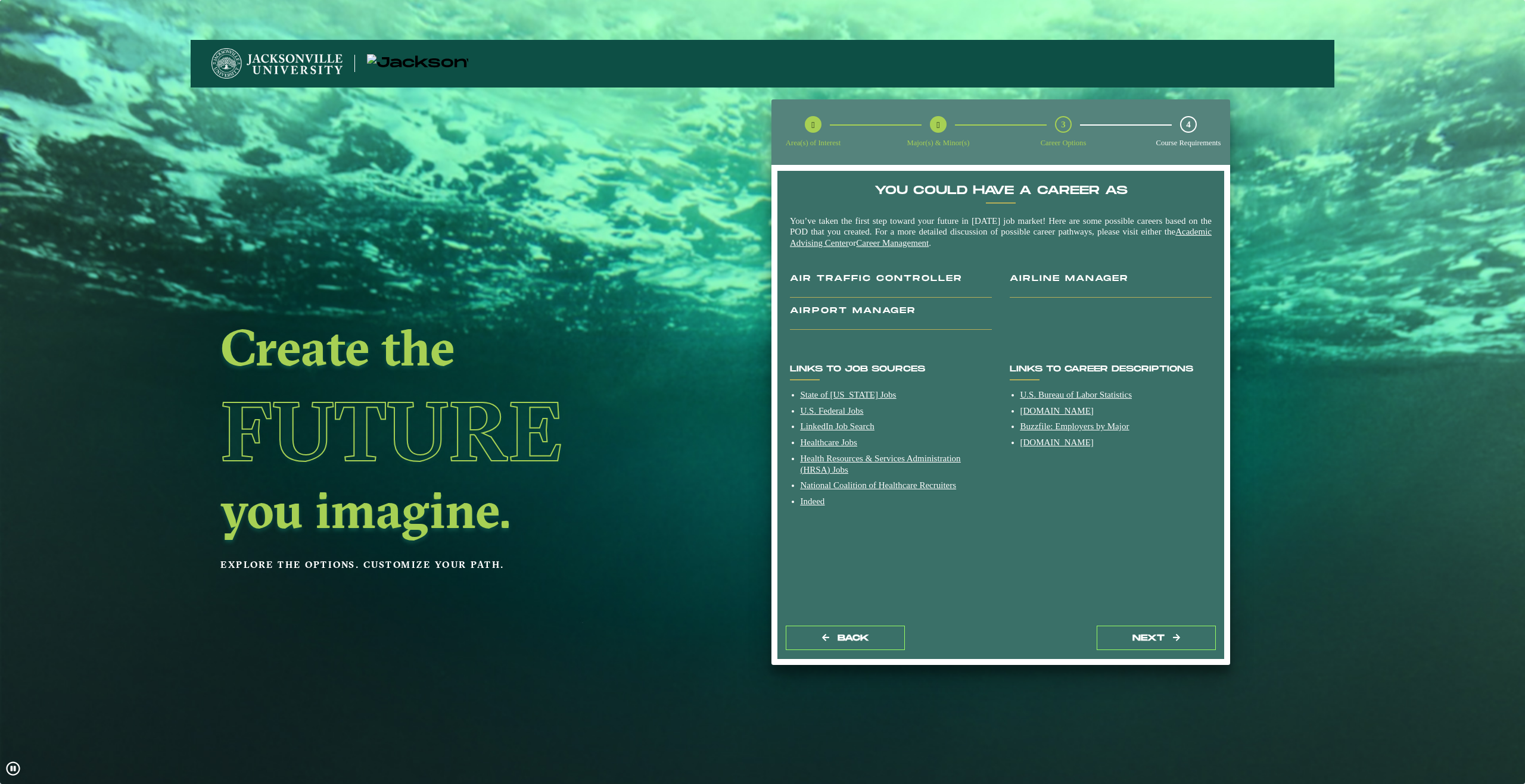
click at [861, 243] on div "Create the Future you imagine. Explore the options. Customize your path." at bounding box center [534, 480] width 686 height 784
click at [928, 240] on u "Career Management" at bounding box center [892, 242] width 73 height 9
click at [1130, 632] on button "next" at bounding box center [1156, 637] width 119 height 24
